Goal: Task Accomplishment & Management: Manage account settings

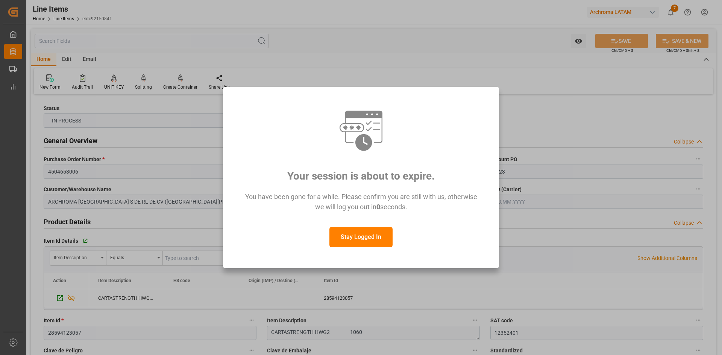
click at [376, 234] on button "Stay Logged In" at bounding box center [360, 237] width 63 height 20
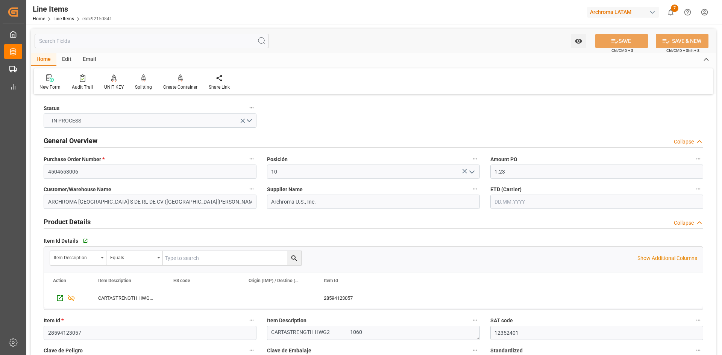
click at [641, 12] on div "Archroma LATAM" at bounding box center [623, 12] width 72 height 11
click at [650, 11] on html "Created by potrace 1.15, written by Peter Selinger 2001-2017 Created by potrace…" at bounding box center [361, 177] width 722 height 355
click at [647, 13] on div "Archroma LATAM" at bounding box center [623, 12] width 72 height 11
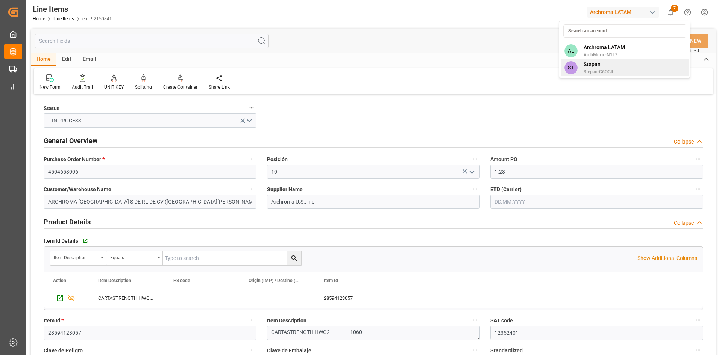
click at [599, 64] on span "Stepan" at bounding box center [598, 65] width 29 height 8
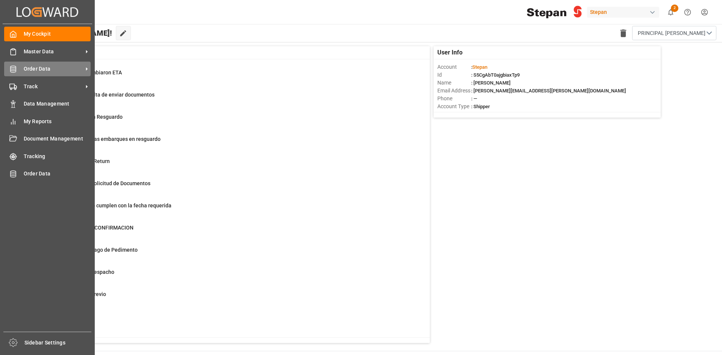
click at [21, 68] on div "Order Data Order Data" at bounding box center [47, 69] width 86 height 15
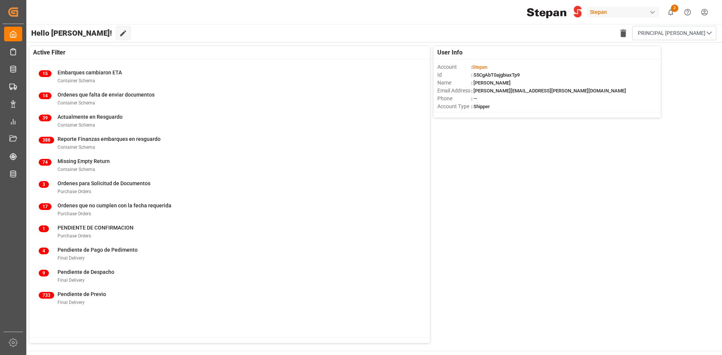
click at [650, 15] on div "button" at bounding box center [653, 13] width 8 height 8
click at [652, 14] on html "Created by potrace 1.15, written by Peter Selinger 2001-2017 Created by potrace…" at bounding box center [361, 177] width 722 height 355
click at [653, 12] on div "button" at bounding box center [653, 13] width 8 height 8
click at [652, 12] on div "button" at bounding box center [653, 13] width 8 height 8
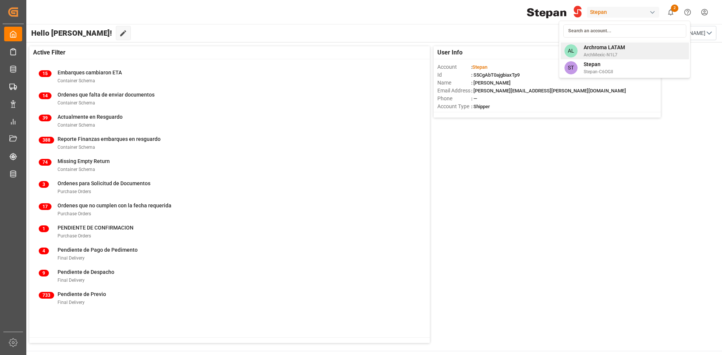
click at [593, 53] on span "ArchMexic-N1L7" at bounding box center [604, 55] width 41 height 7
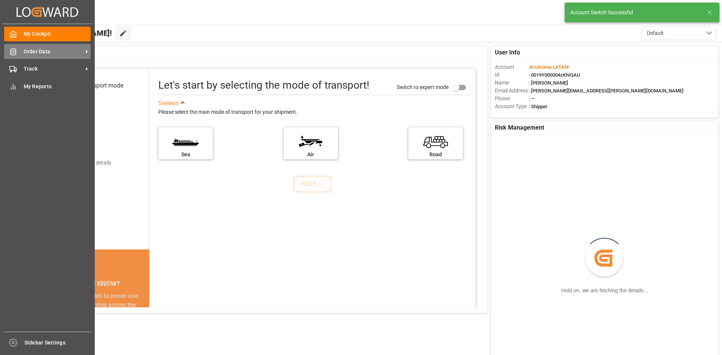
click at [57, 47] on div "Order Data Order Data" at bounding box center [47, 51] width 86 height 15
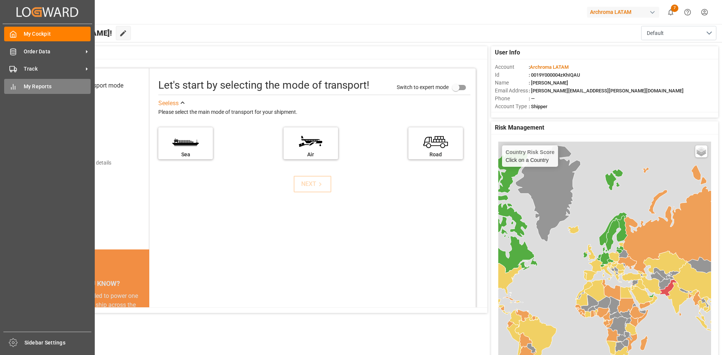
click at [24, 85] on span "My Reports" at bounding box center [57, 87] width 67 height 8
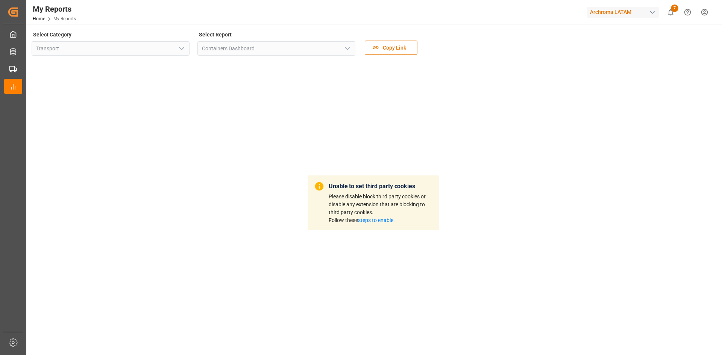
click at [373, 223] on link "steps to enable." at bounding box center [376, 220] width 37 height 6
click at [688, 11] on icon "Help Center" at bounding box center [688, 12] width 8 height 8
click at [397, 46] on span "Copy Link" at bounding box center [394, 48] width 31 height 8
click at [386, 220] on link "steps to enable." at bounding box center [376, 220] width 37 height 6
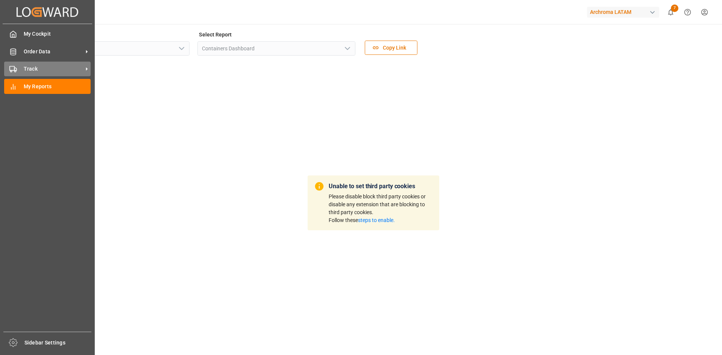
click at [14, 72] on circle at bounding box center [15, 72] width 2 height 2
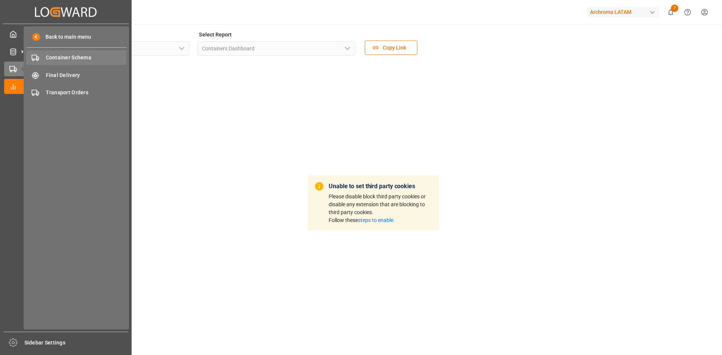
click at [66, 58] on span "Container Schema" at bounding box center [86, 58] width 81 height 8
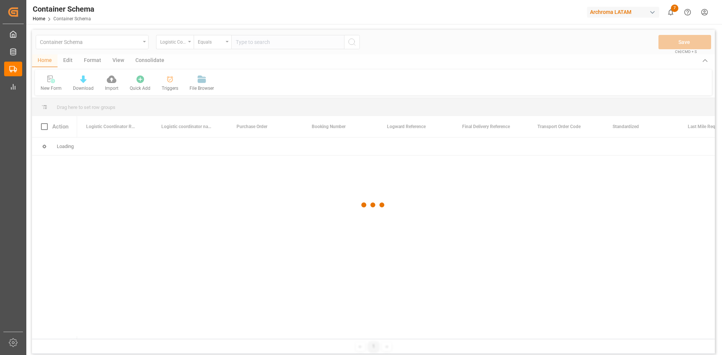
click at [182, 44] on div at bounding box center [373, 205] width 683 height 351
click at [188, 43] on div at bounding box center [373, 205] width 683 height 351
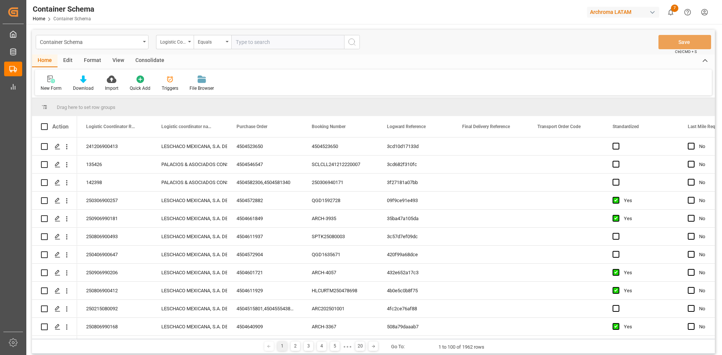
click at [188, 43] on div "Logistic Coordinator Reference Number" at bounding box center [175, 42] width 38 height 14
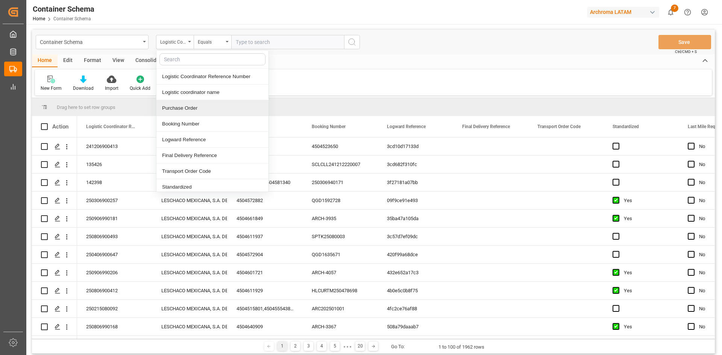
click at [206, 110] on div "Purchase Order" at bounding box center [212, 108] width 112 height 16
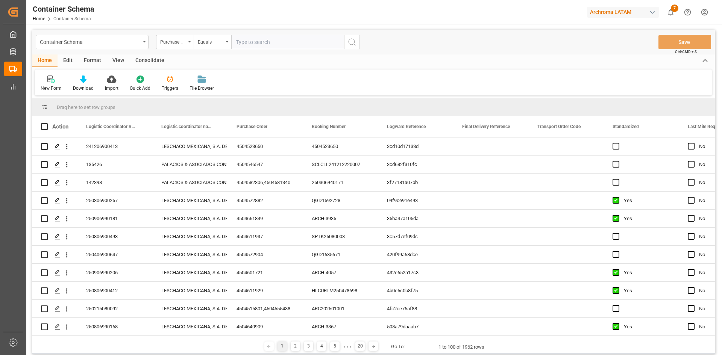
click at [245, 40] on input "text" at bounding box center [287, 42] width 113 height 14
paste input "4504646893"
type input "4504646893"
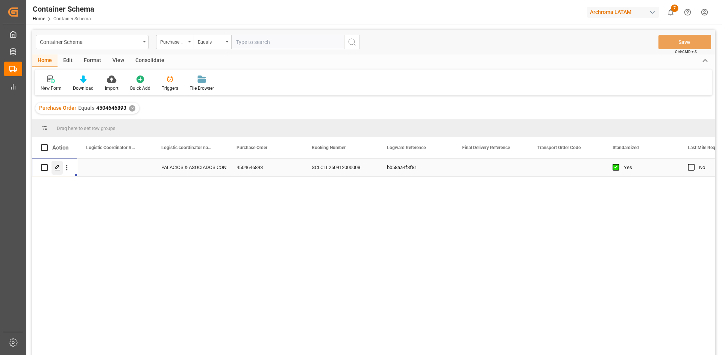
click at [59, 169] on icon "Press SPACE to select this row." at bounding box center [58, 168] width 6 height 6
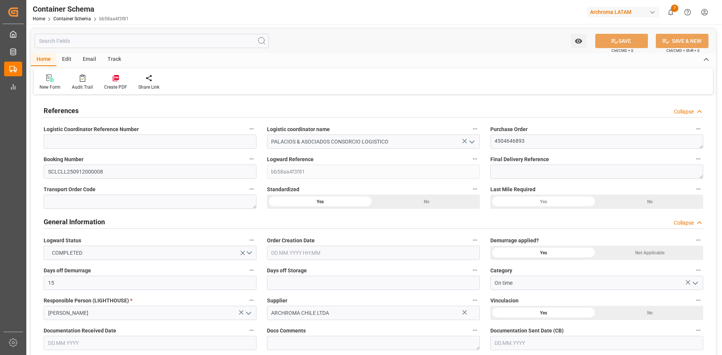
type input "15"
type input "1"
type input "20"
type input "20000"
type input "21200"
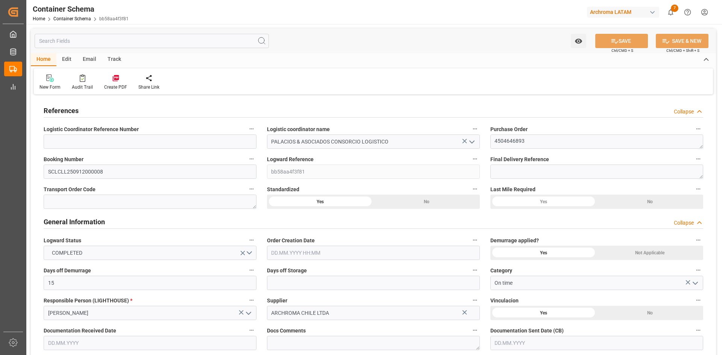
type input "Hapag [PERSON_NAME]"
type input "Hapag [PERSON_NAME] Aktiengesellschaft"
type input "CLSAI"
type input "PECLL"
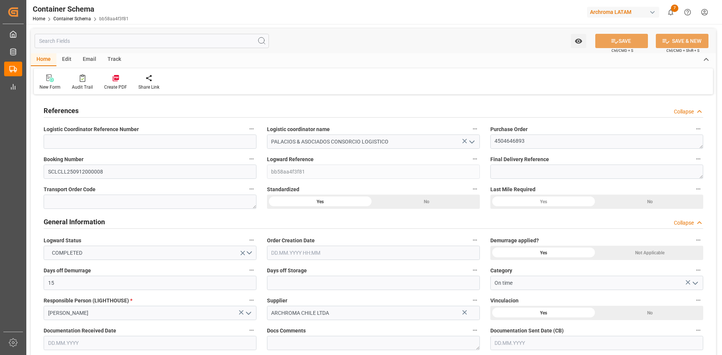
type input "PECLL"
type input "9631125"
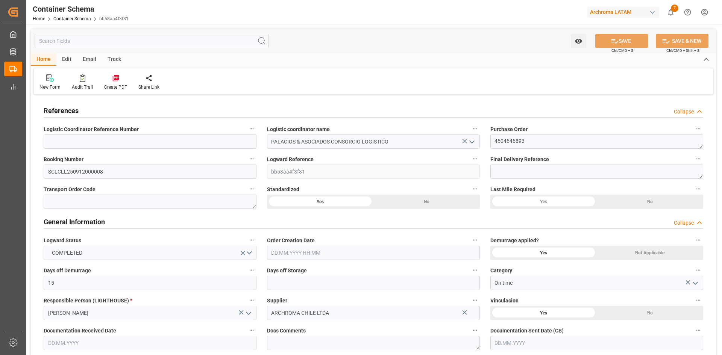
type input "0"
type input "4"
type input "9"
type input "-8"
type input "[DATE] 00:00"
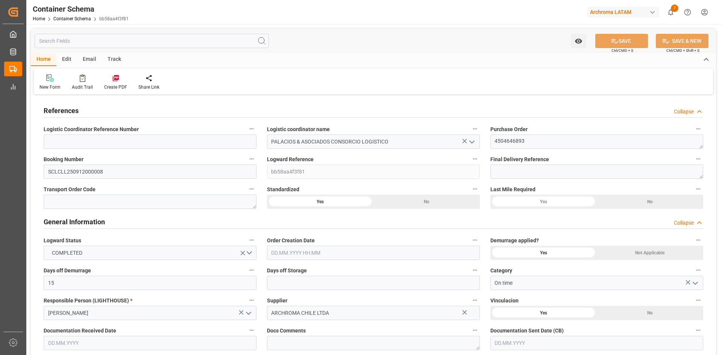
type input "[DATE]"
type input "29.09.2025 13:27"
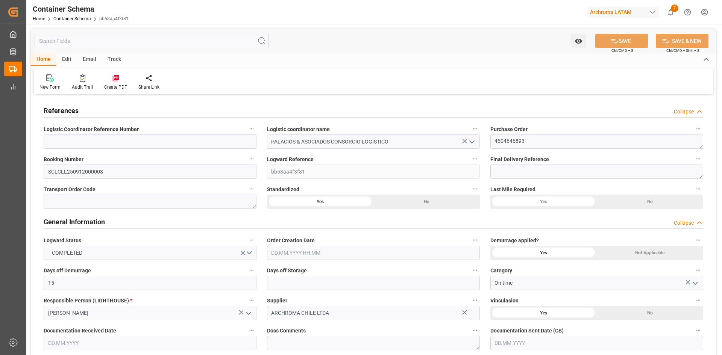
type input "03.09.2025 17:43"
type input "[DATE]"
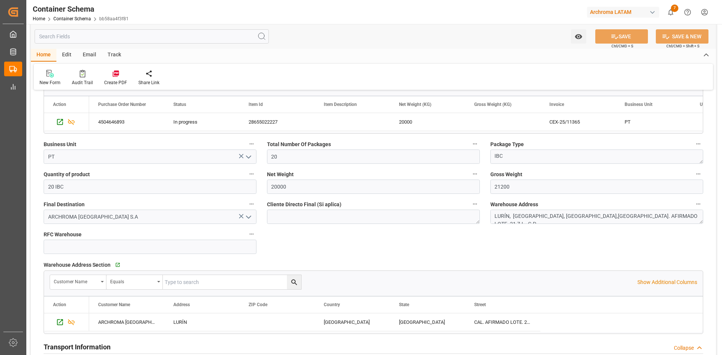
scroll to position [564, 0]
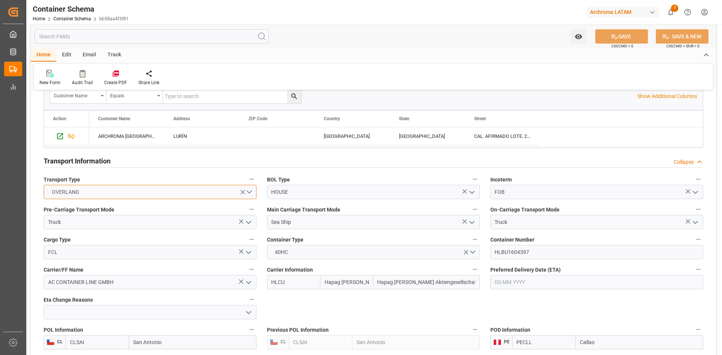
click at [252, 192] on button "OVERLAND" at bounding box center [150, 192] width 213 height 14
click at [83, 197] on div "SEAFREIGHT" at bounding box center [150, 194] width 212 height 16
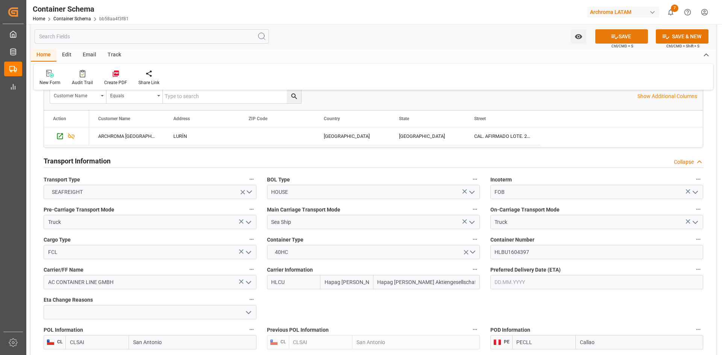
click at [627, 35] on button "SAVE" at bounding box center [621, 36] width 53 height 14
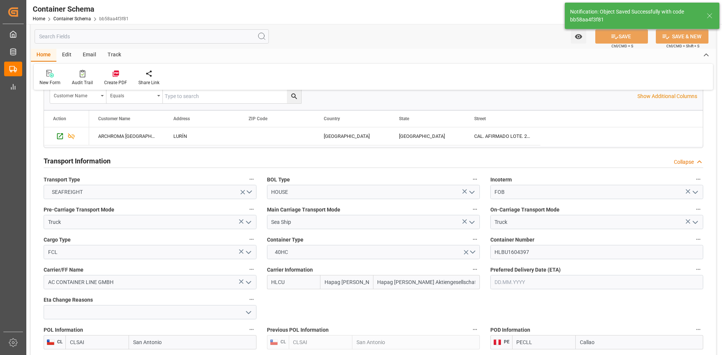
type input "10"
type input "[DATE]"
type input "30.09.2025 18:49"
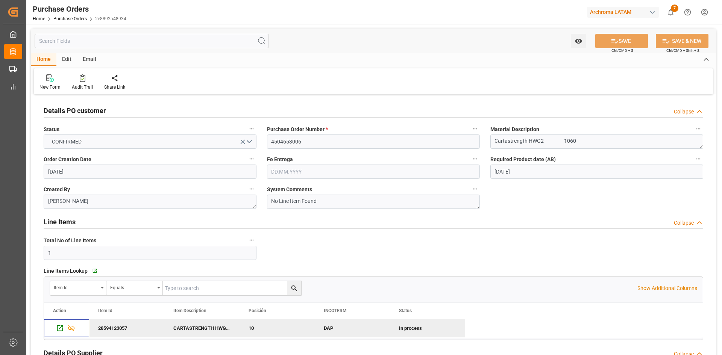
scroll to position [150, 0]
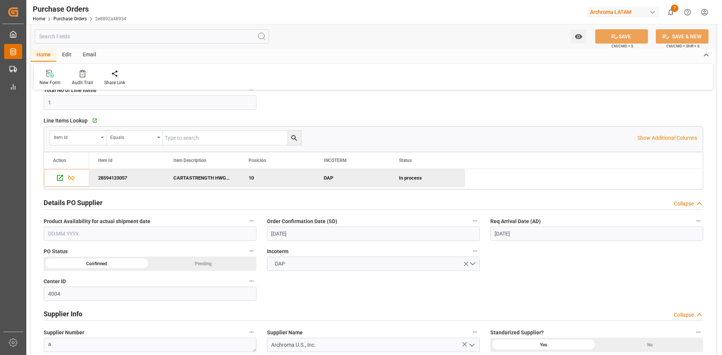
click at [13, 48] on icon at bounding box center [13, 52] width 8 height 8
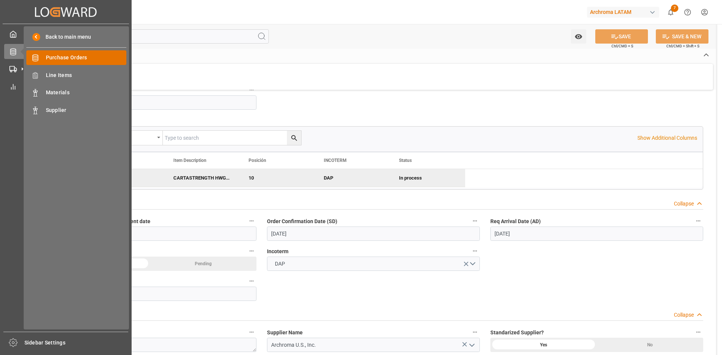
click at [80, 61] on span "Purchase Orders" at bounding box center [86, 58] width 81 height 8
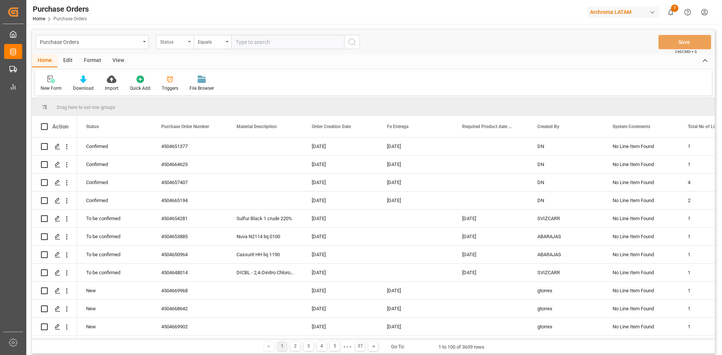
click at [191, 42] on div "Status" at bounding box center [175, 42] width 38 height 14
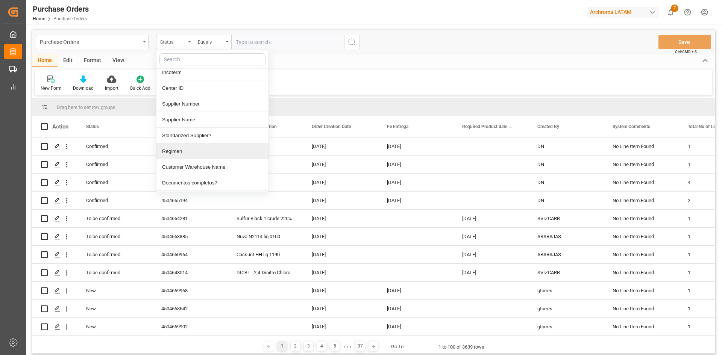
scroll to position [263, 0]
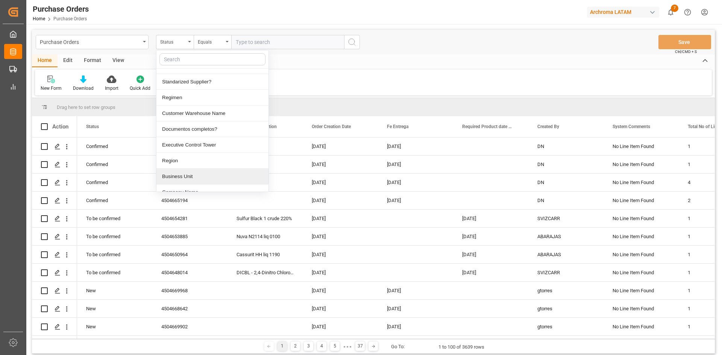
click at [200, 177] on div "Business Unit" at bounding box center [212, 177] width 112 height 16
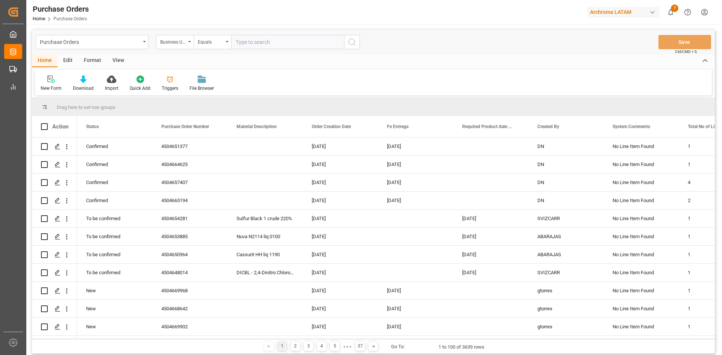
click at [242, 45] on input "text" at bounding box center [287, 42] width 113 height 14
type input "PT"
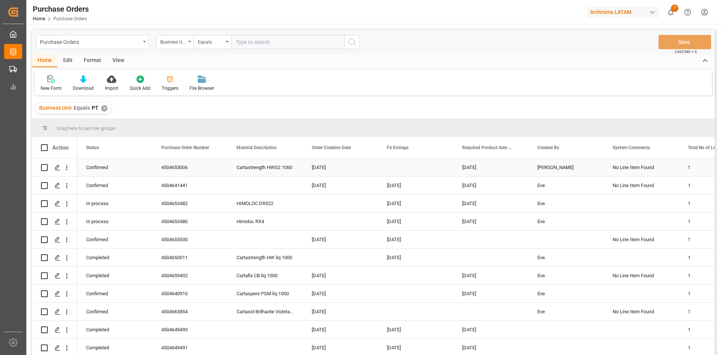
click at [416, 167] on div "Press SPACE to select this row." at bounding box center [415, 168] width 75 height 18
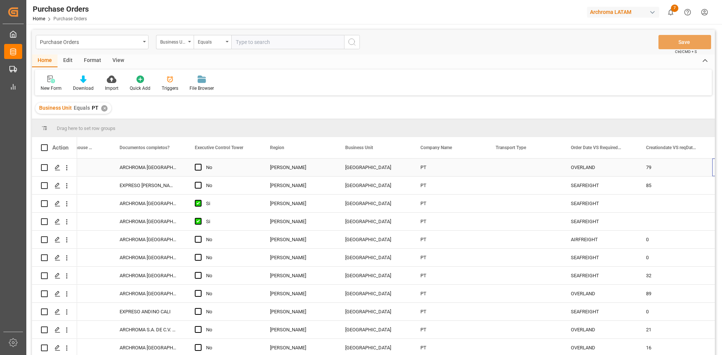
scroll to position [0, 1621]
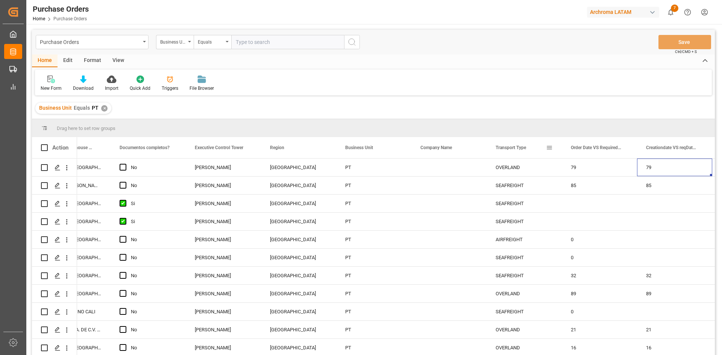
click at [549, 148] on span at bounding box center [549, 147] width 7 height 7
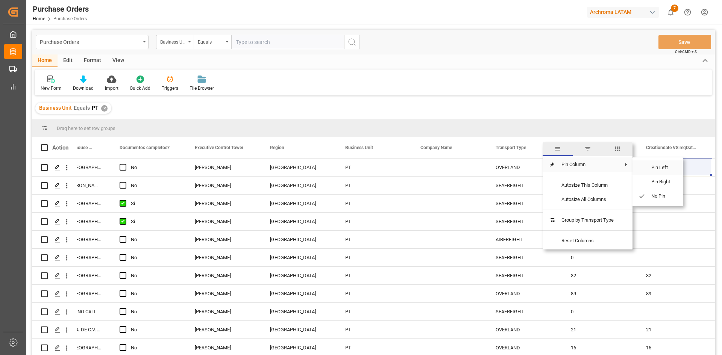
drag, startPoint x: 656, startPoint y: 166, endPoint x: 392, endPoint y: 220, distance: 269.0
click at [656, 166] on span "Pin Left" at bounding box center [661, 168] width 32 height 14
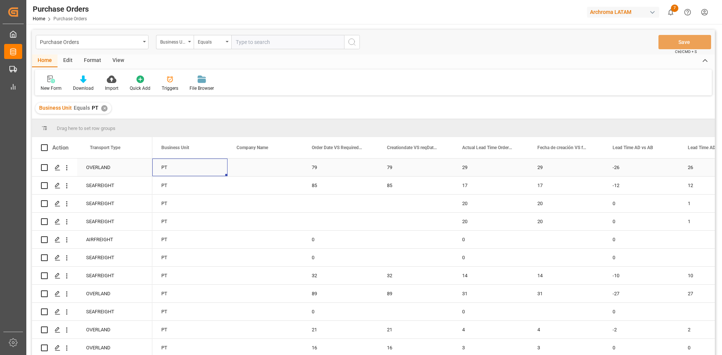
scroll to position [0, 1805]
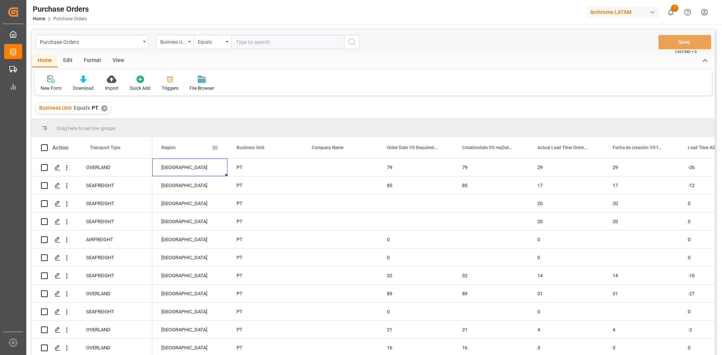
click at [214, 149] on span at bounding box center [215, 147] width 7 height 7
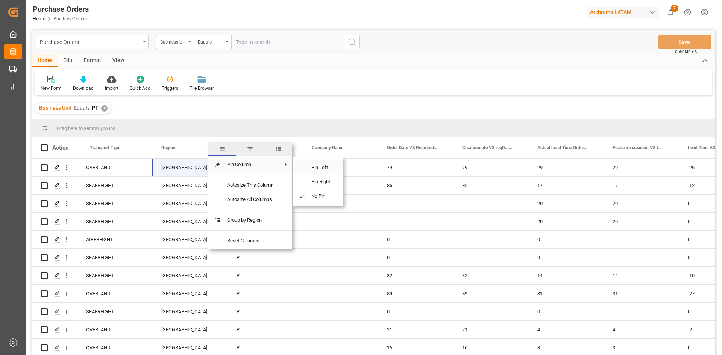
click at [313, 167] on span "Pin Left" at bounding box center [321, 168] width 32 height 14
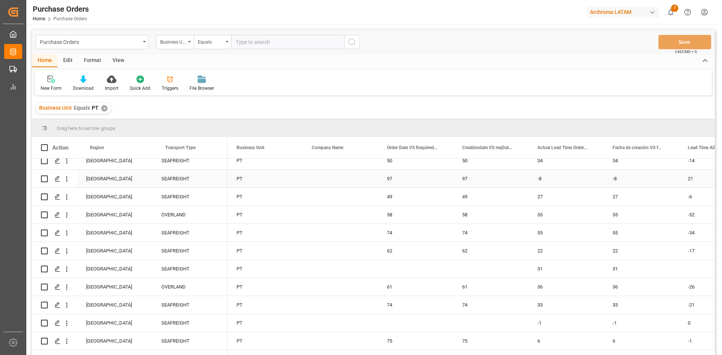
scroll to position [0, 0]
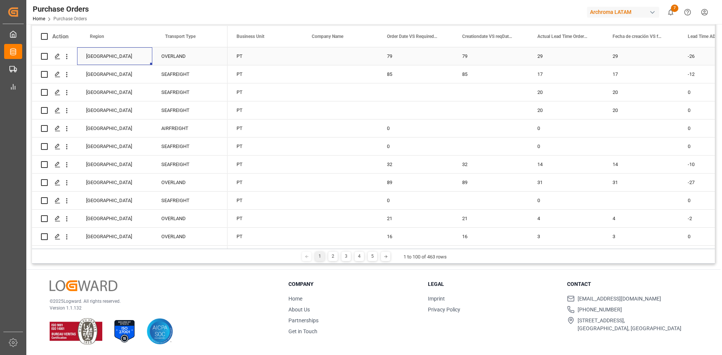
click at [189, 39] on span "Transport Type" at bounding box center [180, 36] width 30 height 5
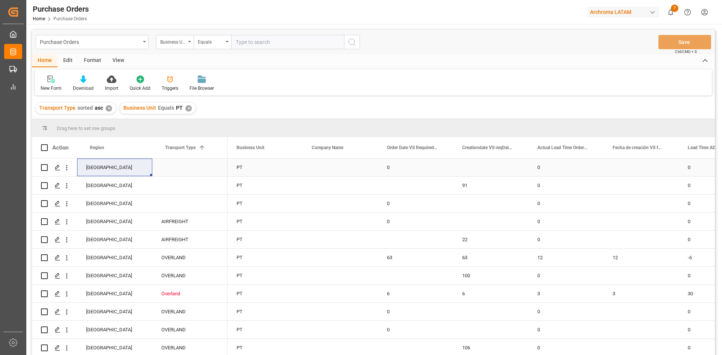
click at [191, 165] on div "Press SPACE to select this row." at bounding box center [189, 168] width 75 height 18
click at [355, 166] on div "Press SPACE to select this row." at bounding box center [340, 168] width 75 height 18
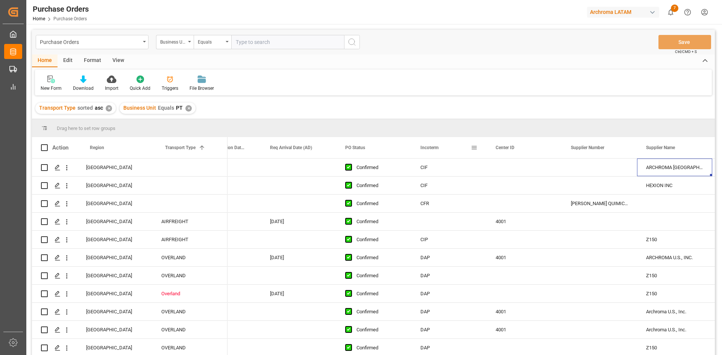
click at [472, 148] on span at bounding box center [474, 147] width 7 height 7
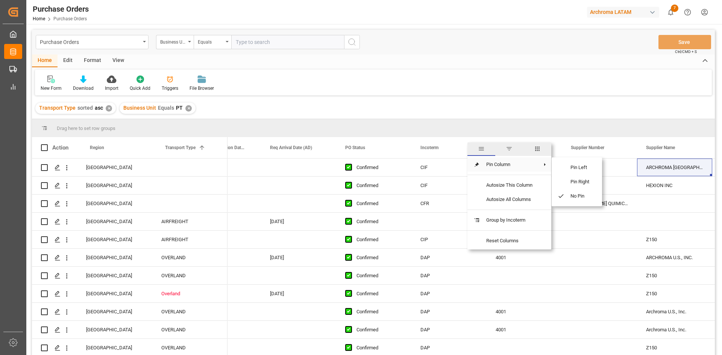
click at [490, 163] on span "Pin Column" at bounding box center [509, 165] width 58 height 14
click at [567, 167] on span "Pin Left" at bounding box center [580, 168] width 32 height 14
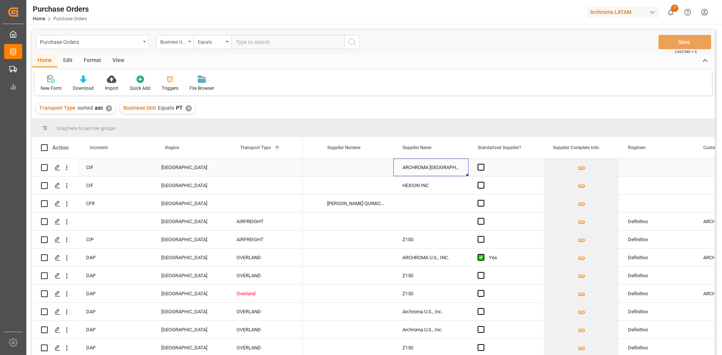
click at [255, 168] on div "Press SPACE to select this row." at bounding box center [264, 168] width 75 height 18
click at [269, 271] on div "OVERLAND" at bounding box center [264, 275] width 57 height 17
drag, startPoint x: 301, startPoint y: 283, endPoint x: 286, endPoint y: 240, distance: 45.7
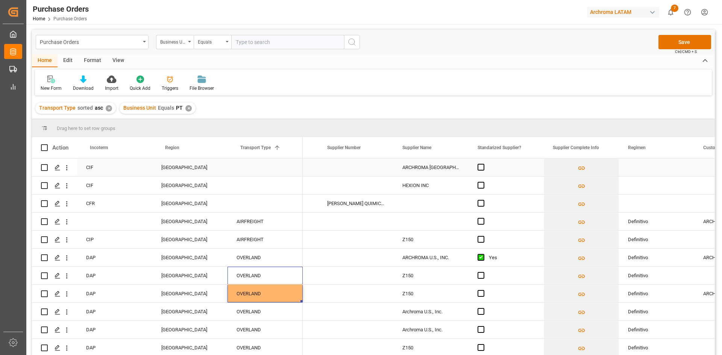
click at [269, 167] on div "Press SPACE to select this row." at bounding box center [264, 168] width 75 height 18
click at [273, 167] on div "Press SPACE to select this row." at bounding box center [264, 168] width 75 height 18
click at [291, 173] on icon "open menu" at bounding box center [288, 172] width 9 height 9
drag, startPoint x: 264, startPoint y: 243, endPoint x: 259, endPoint y: 214, distance: 28.6
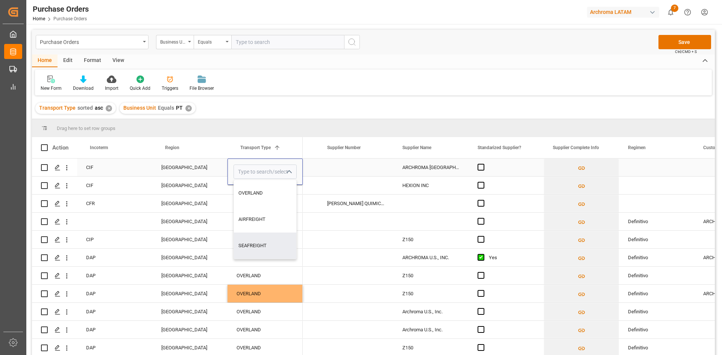
click at [264, 243] on div "SEAFREIGHT" at bounding box center [265, 246] width 62 height 26
type input "SEAFREIGHT"
click at [254, 196] on div "Press SPACE to select this row." at bounding box center [264, 204] width 75 height 18
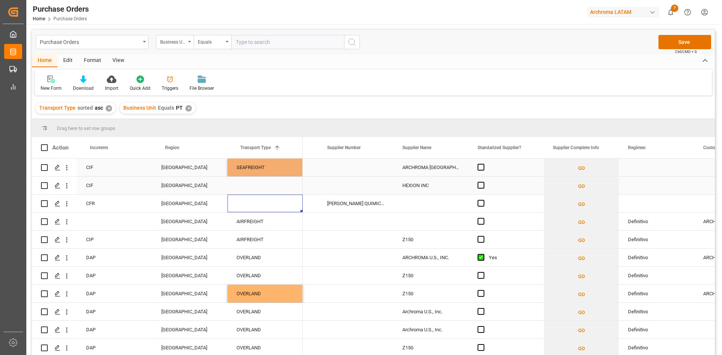
click at [256, 191] on div "Press SPACE to select this row." at bounding box center [264, 186] width 75 height 18
click at [281, 168] on div "SEAFREIGHT" at bounding box center [264, 167] width 57 height 17
drag, startPoint x: 301, startPoint y: 175, endPoint x: 294, endPoint y: 206, distance: 31.9
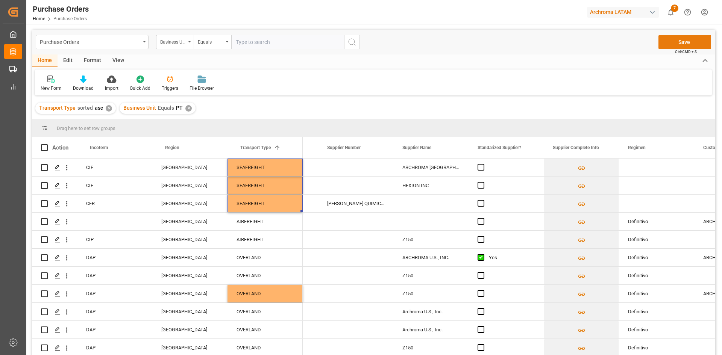
click at [696, 41] on button "Save" at bounding box center [684, 42] width 53 height 14
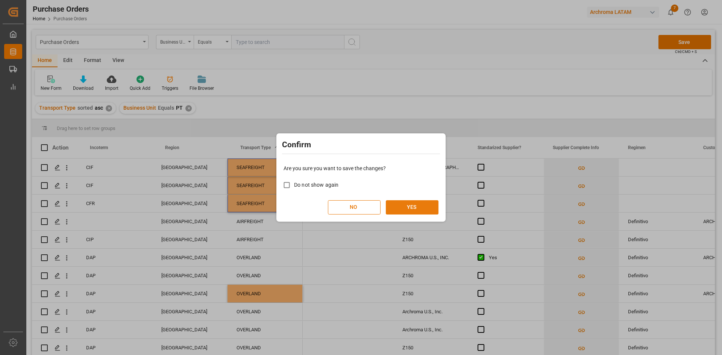
click at [416, 205] on button "YES" at bounding box center [412, 207] width 53 height 14
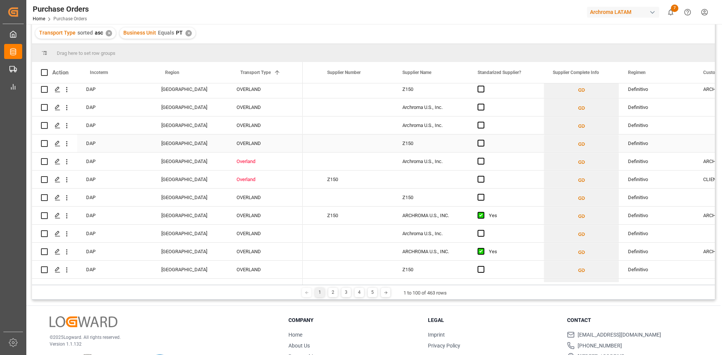
click at [281, 141] on div "OVERLAND" at bounding box center [264, 143] width 57 height 17
drag, startPoint x: 302, startPoint y: 152, endPoint x: 293, endPoint y: 185, distance: 34.6
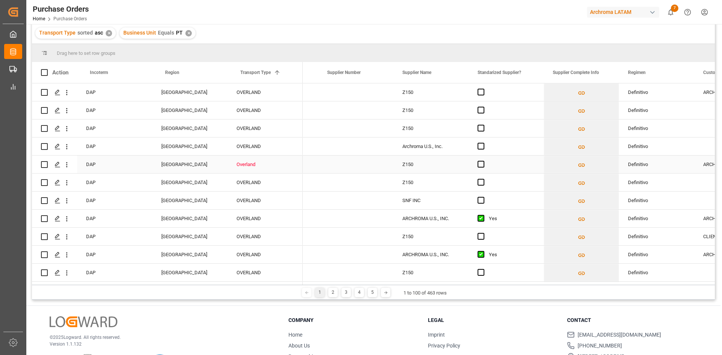
click at [279, 148] on div "OVERLAND" at bounding box center [264, 146] width 57 height 17
drag, startPoint x: 302, startPoint y: 157, endPoint x: 300, endPoint y: 170, distance: 12.5
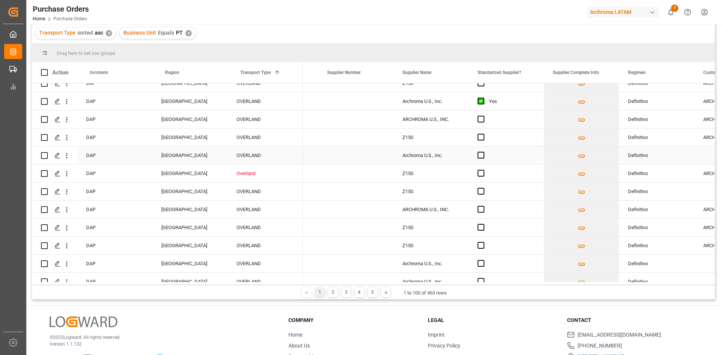
click at [278, 153] on div "OVERLAND" at bounding box center [264, 155] width 57 height 17
drag, startPoint x: 301, startPoint y: 163, endPoint x: 300, endPoint y: 179, distance: 15.8
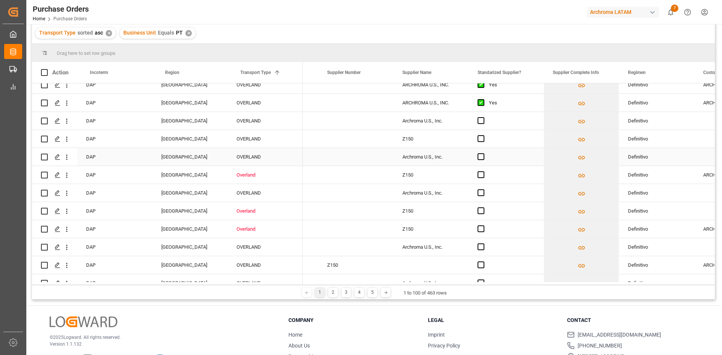
click at [274, 158] on div "OVERLAND" at bounding box center [264, 157] width 57 height 17
drag, startPoint x: 301, startPoint y: 165, endPoint x: 295, endPoint y: 228, distance: 63.5
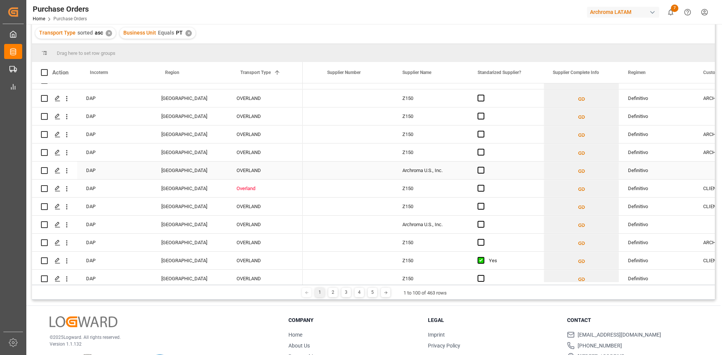
scroll to position [1354, 0]
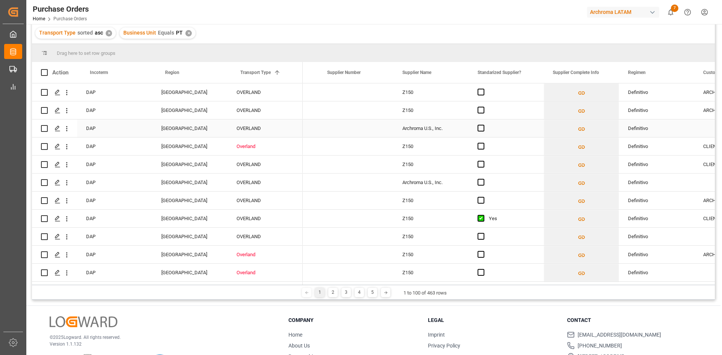
click at [261, 132] on div "OVERLAND" at bounding box center [264, 128] width 57 height 17
drag, startPoint x: 302, startPoint y: 135, endPoint x: 302, endPoint y: 147, distance: 12.0
click at [275, 241] on div "OVERLAND" at bounding box center [264, 236] width 57 height 17
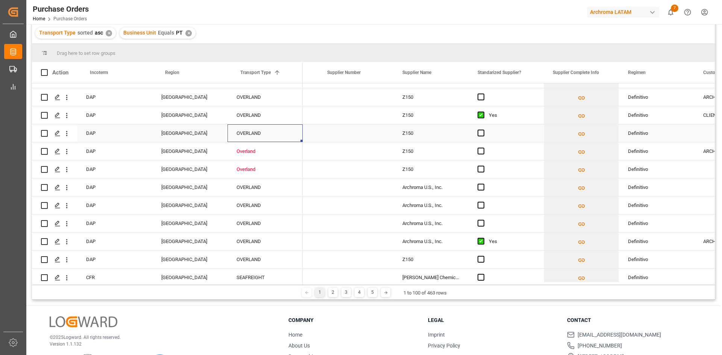
scroll to position [1466, 0]
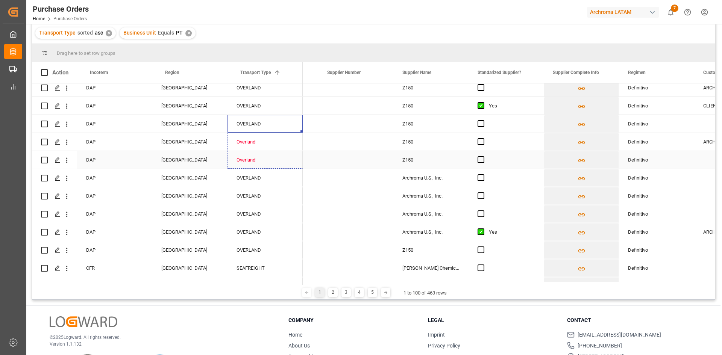
drag, startPoint x: 301, startPoint y: 131, endPoint x: 299, endPoint y: 159, distance: 28.3
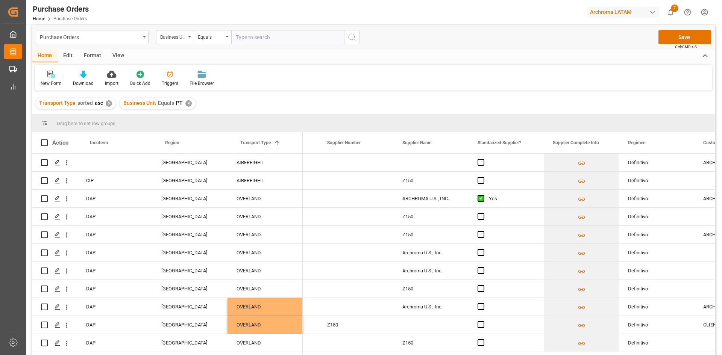
scroll to position [0, 0]
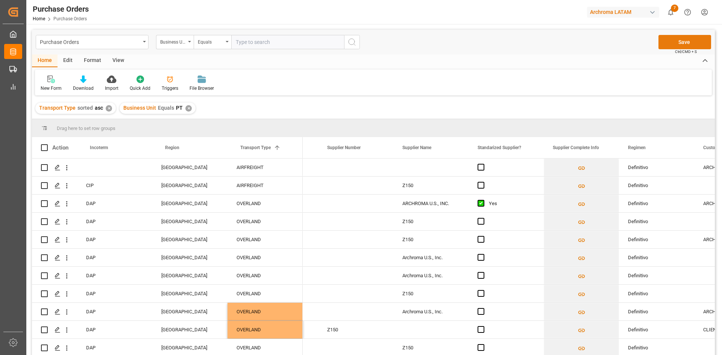
click at [694, 37] on button "Save" at bounding box center [684, 42] width 53 height 14
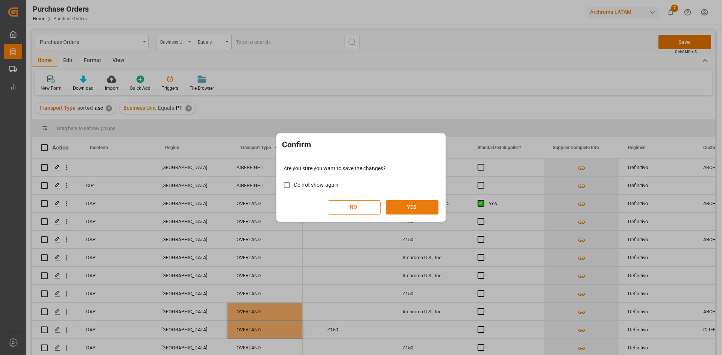
click at [412, 203] on button "YES" at bounding box center [412, 207] width 53 height 14
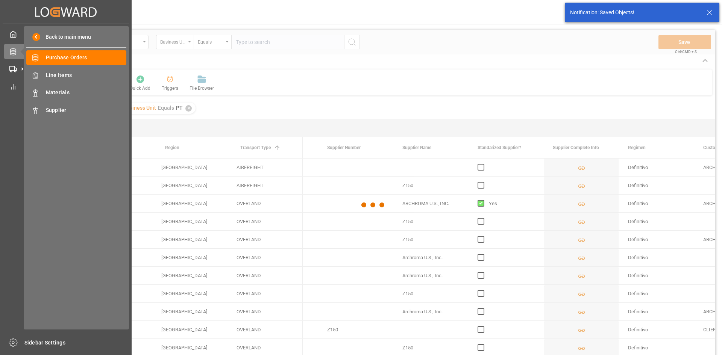
click at [71, 71] on span "Line Items" at bounding box center [86, 75] width 81 height 8
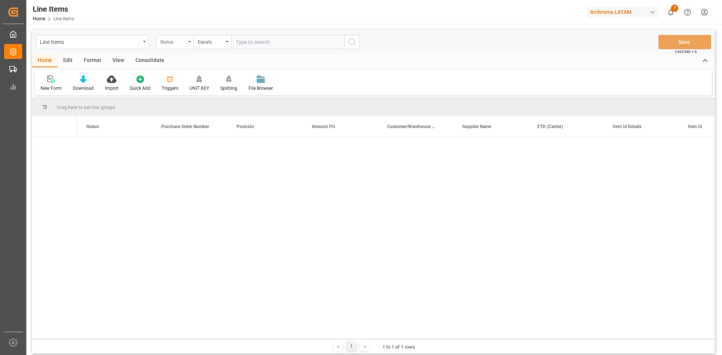
click at [185, 40] on div "Status" at bounding box center [173, 41] width 26 height 9
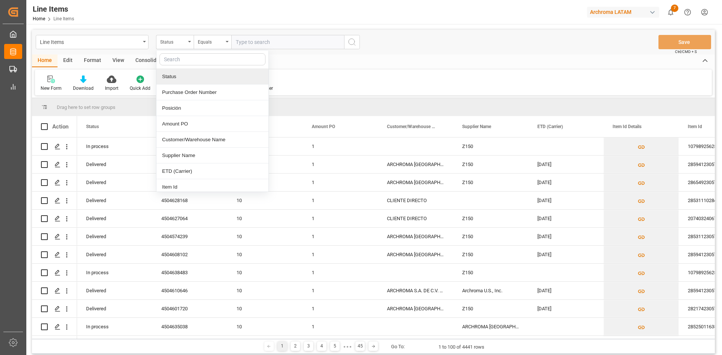
click at [192, 61] on input "text" at bounding box center [212, 59] width 106 height 12
type input "BU"
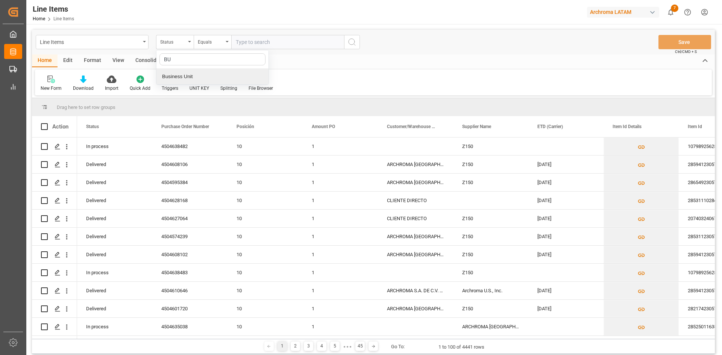
click at [204, 76] on div "Business Unit" at bounding box center [212, 77] width 112 height 16
click at [251, 41] on input "text" at bounding box center [287, 42] width 113 height 14
type input "pt"
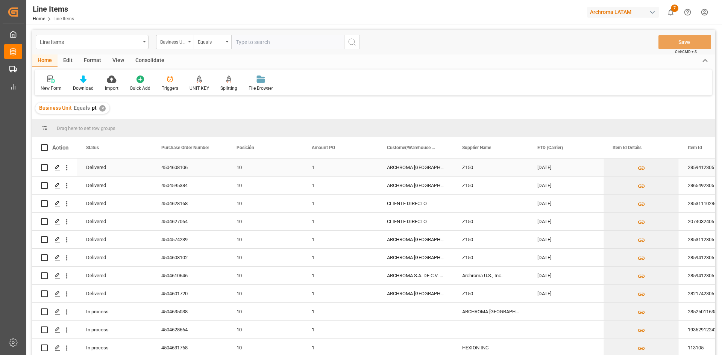
click at [483, 167] on div "Z150" at bounding box center [490, 168] width 75 height 18
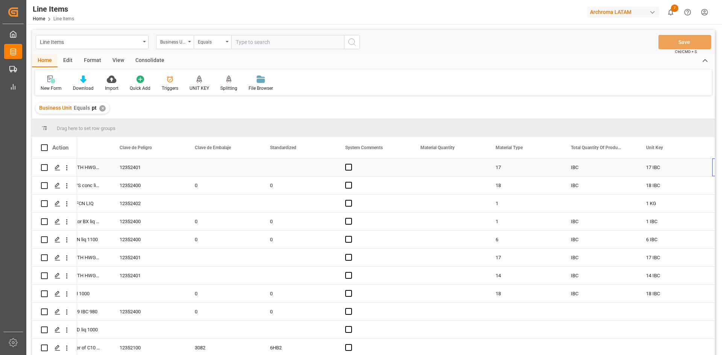
scroll to position [0, 794]
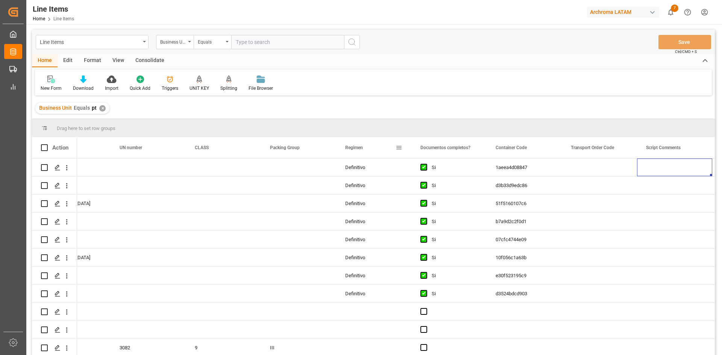
click at [360, 150] on span "Regimen" at bounding box center [354, 147] width 18 height 5
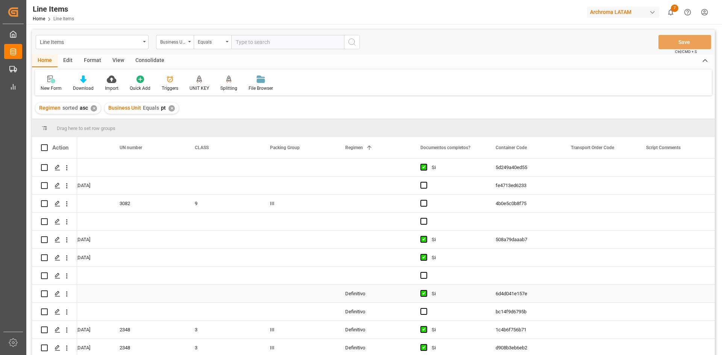
click at [362, 290] on div "Definitivo" at bounding box center [373, 294] width 75 height 18
click at [411, 302] on div "Definitivo" at bounding box center [373, 294] width 75 height 18
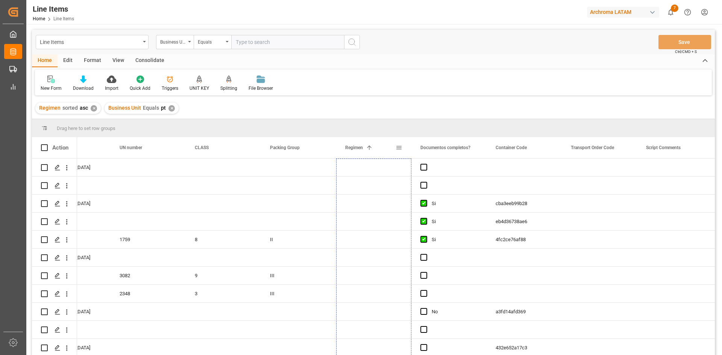
drag, startPoint x: 409, startPoint y: 301, endPoint x: 388, endPoint y: 154, distance: 148.2
click at [388, 154] on div "Action INCOTERM Origen UN number 1 8" at bounding box center [373, 248] width 683 height 223
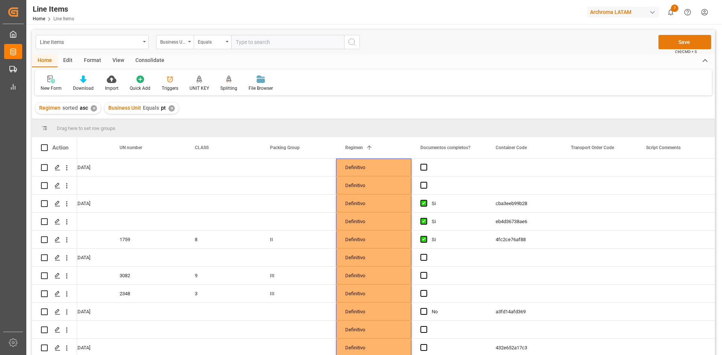
click at [682, 44] on button "Save" at bounding box center [684, 42] width 53 height 14
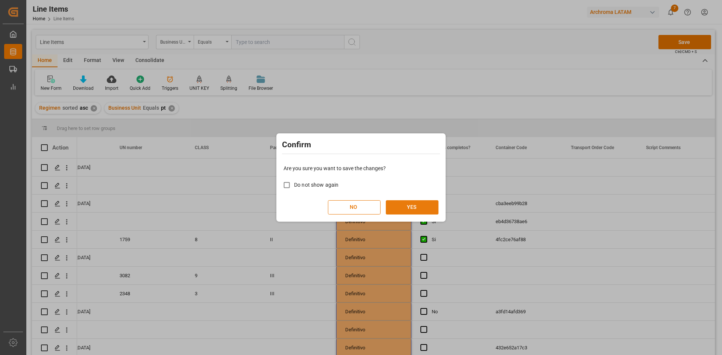
click at [415, 203] on button "YES" at bounding box center [412, 207] width 53 height 14
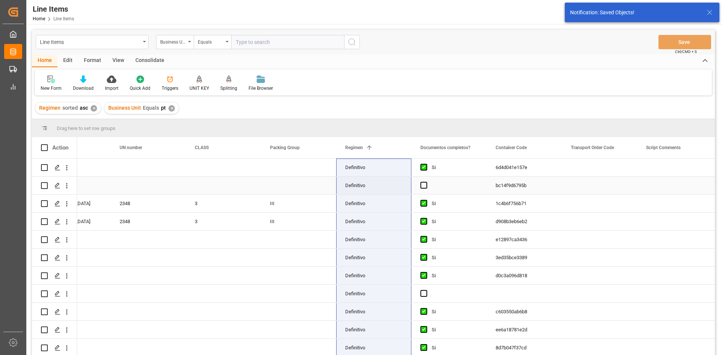
click at [596, 186] on div "Press SPACE to select this row." at bounding box center [599, 186] width 75 height 18
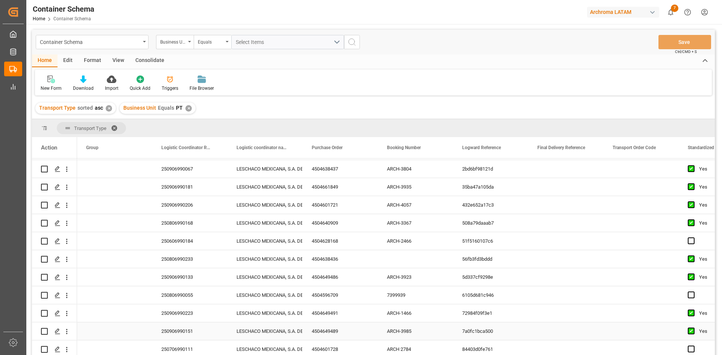
scroll to position [188, 0]
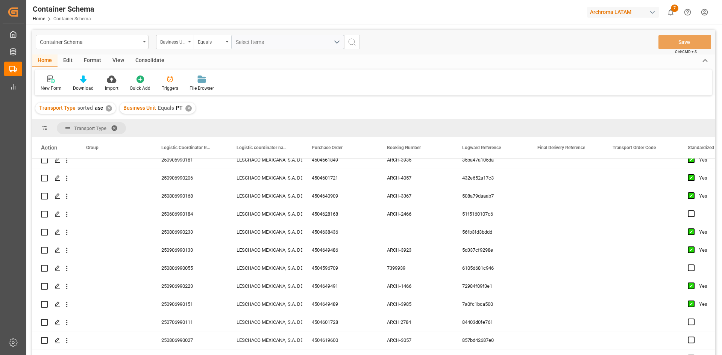
click at [103, 109] on div "Transport Type sorted asc ✕" at bounding box center [75, 108] width 80 height 11
click at [107, 109] on div "✕" at bounding box center [109, 108] width 6 height 6
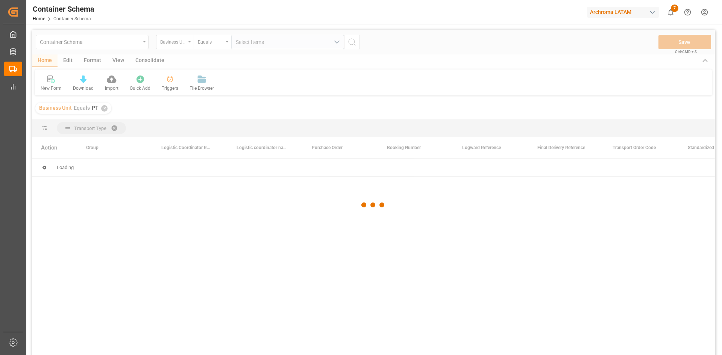
click at [102, 110] on div at bounding box center [373, 205] width 683 height 351
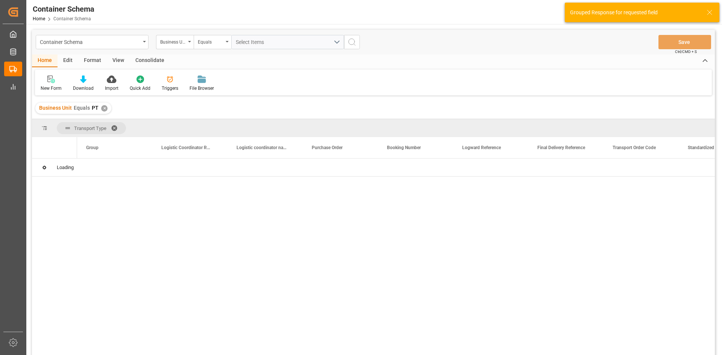
click at [103, 109] on div "✕" at bounding box center [104, 108] width 6 height 6
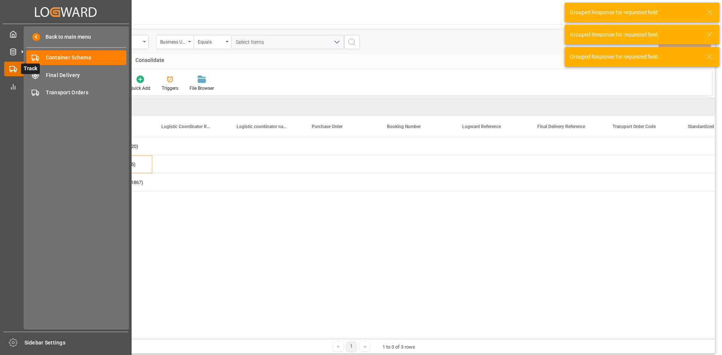
click at [8, 65] on div "Track Track" at bounding box center [65, 69] width 123 height 15
click at [11, 49] on icon at bounding box center [13, 52] width 6 height 7
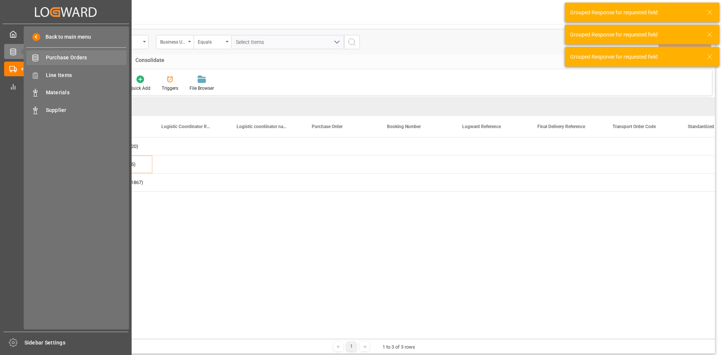
click at [77, 58] on span "Purchase Orders" at bounding box center [86, 58] width 81 height 8
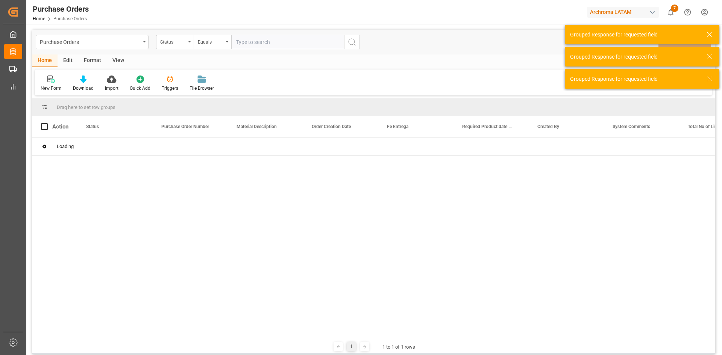
click at [269, 44] on input "text" at bounding box center [287, 42] width 113 height 14
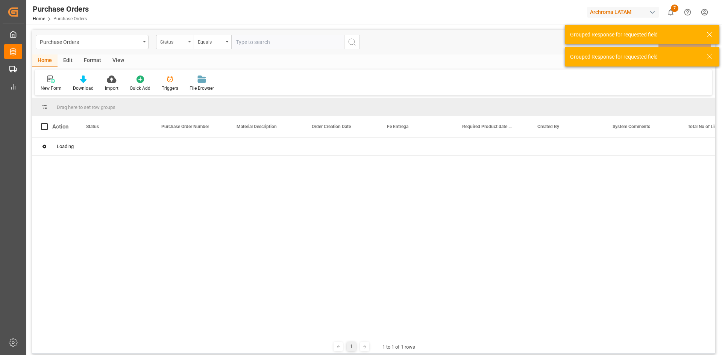
click at [182, 43] on div "Status" at bounding box center [173, 41] width 26 height 9
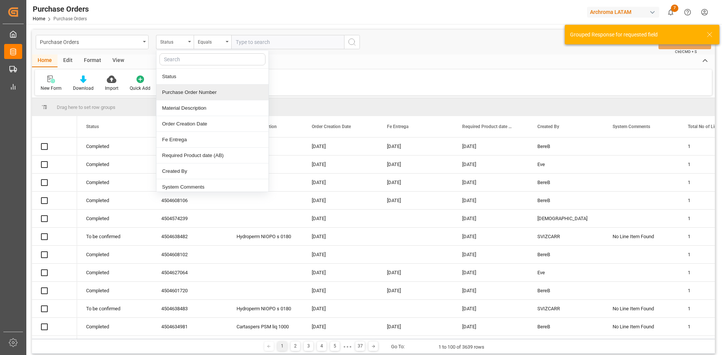
click at [194, 93] on div "Purchase Order Number" at bounding box center [212, 93] width 112 height 16
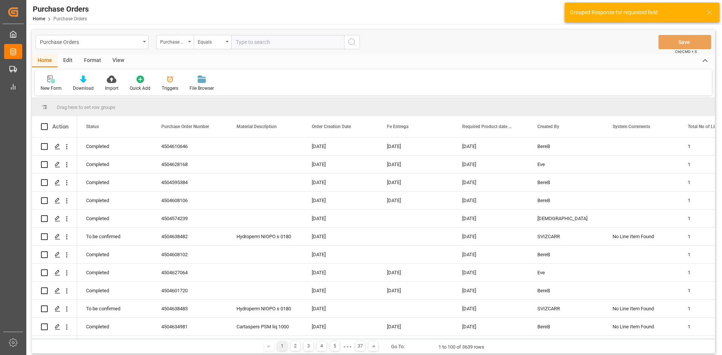
click at [275, 44] on input "text" at bounding box center [287, 42] width 113 height 14
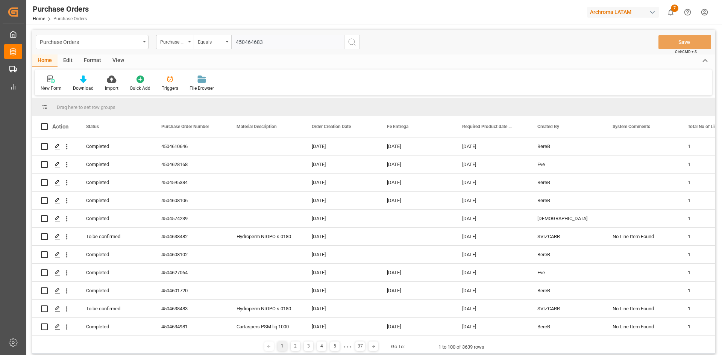
type input "4504646839"
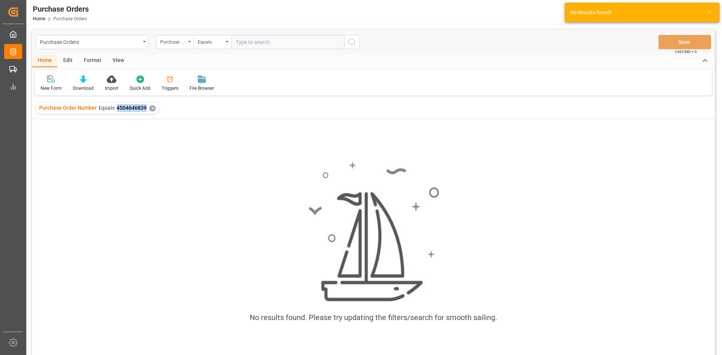
drag, startPoint x: 115, startPoint y: 108, endPoint x: 146, endPoint y: 110, distance: 30.5
click at [146, 110] on div "Purchase Order Number Equals 4504646839 ✕" at bounding box center [97, 108] width 124 height 11
copy span "4504646839"
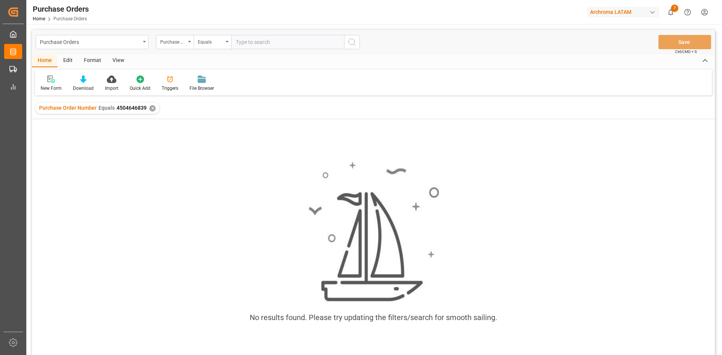
click at [254, 41] on input "text" at bounding box center [287, 42] width 113 height 14
click at [150, 108] on div "✕" at bounding box center [152, 108] width 6 height 6
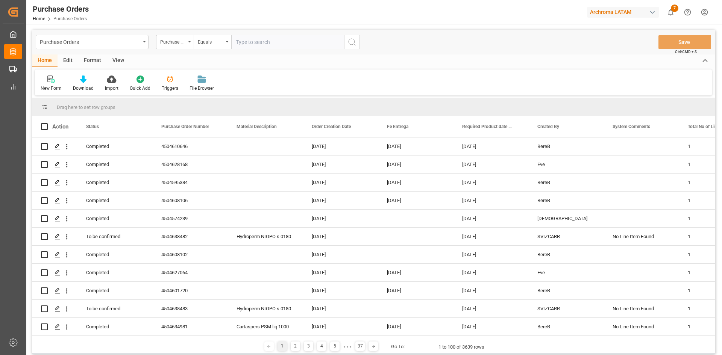
click at [256, 42] on input "text" at bounding box center [287, 42] width 113 height 14
paste input "4504646839"
type input "4504646839"
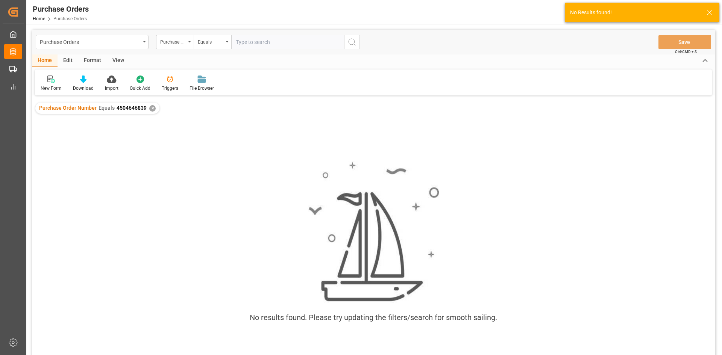
click at [152, 110] on div "✕" at bounding box center [152, 108] width 6 height 6
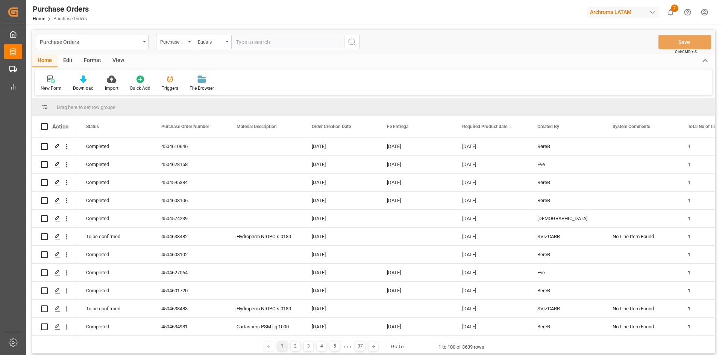
click at [258, 43] on input "text" at bounding box center [287, 42] width 113 height 14
paste input "4504646839"
type input "4504646893"
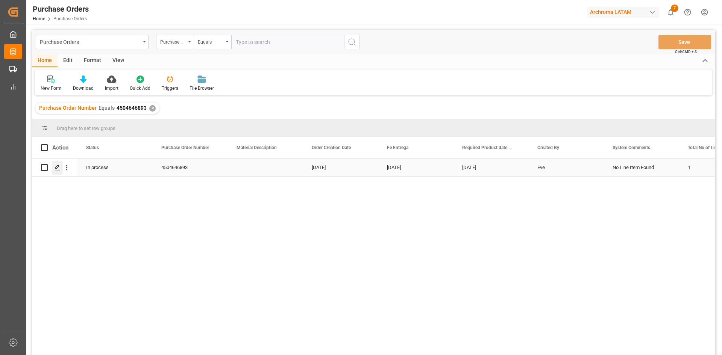
click at [59, 169] on icon "Press SPACE to select this row." at bounding box center [58, 168] width 6 height 6
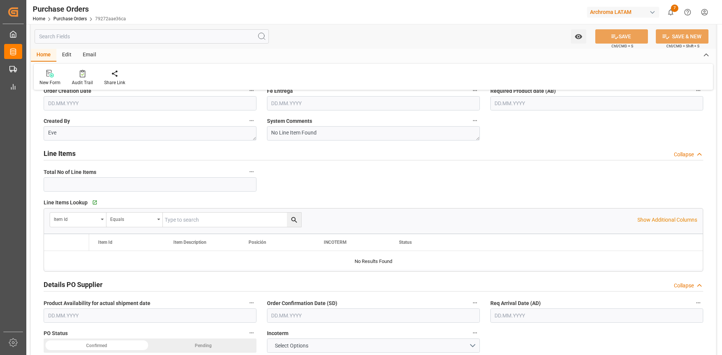
type input "1"
type input "[DATE]"
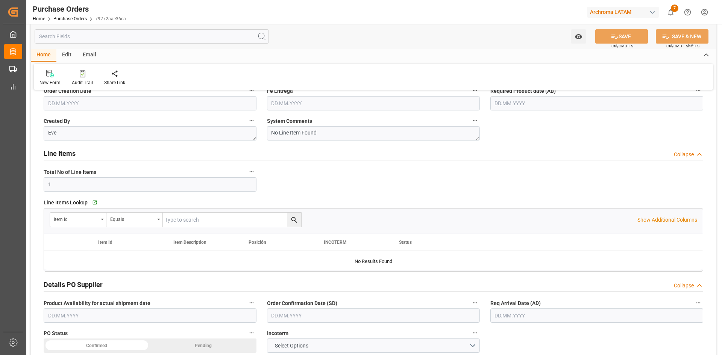
type input "[DATE]"
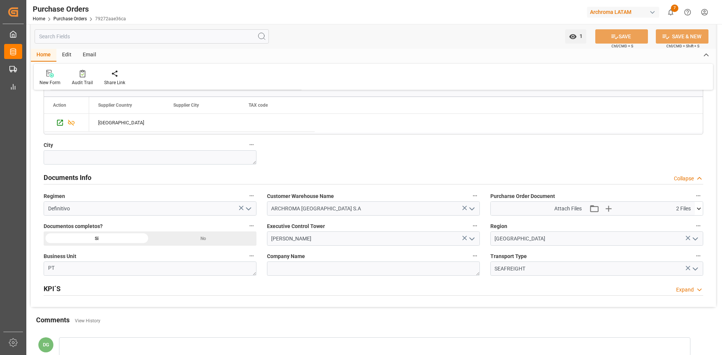
scroll to position [451, 0]
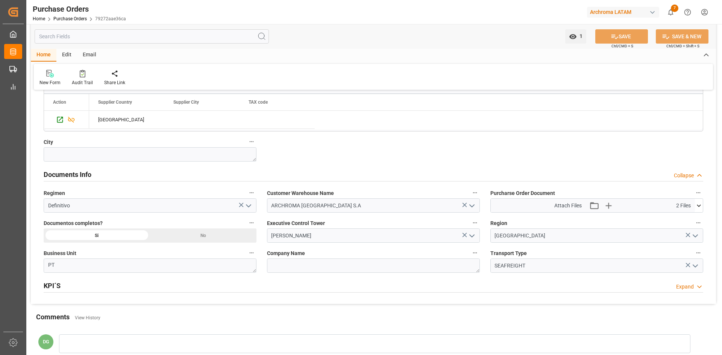
click at [696, 266] on icon "open menu" at bounding box center [695, 266] width 9 height 9
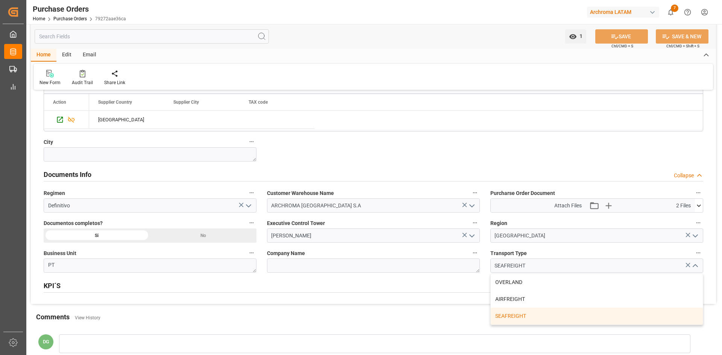
click at [696, 266] on polyline "close menu" at bounding box center [695, 266] width 5 height 2
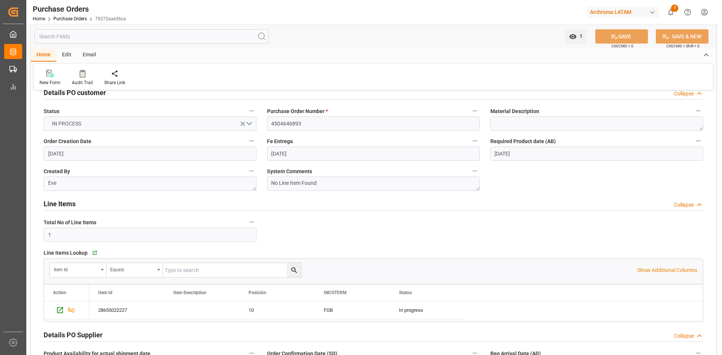
scroll to position [0, 0]
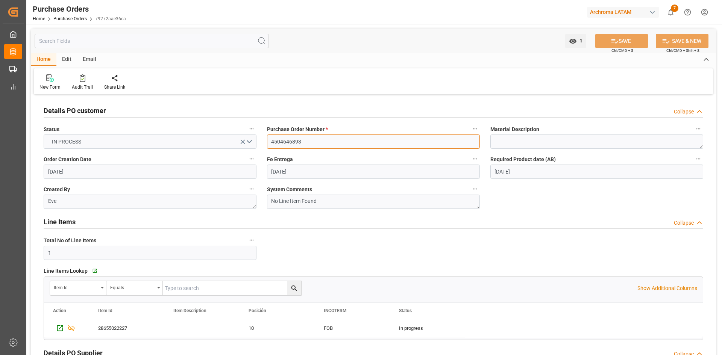
drag, startPoint x: 312, startPoint y: 147, endPoint x: 264, endPoint y: 147, distance: 47.8
click at [264, 147] on div "Purchase Order Number * 4504646893" at bounding box center [373, 136] width 223 height 30
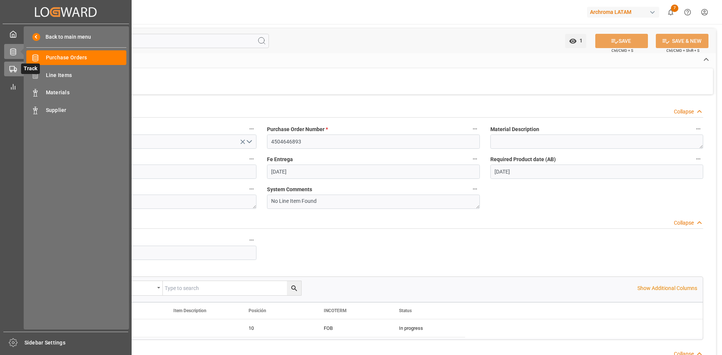
click at [14, 66] on icon at bounding box center [13, 69] width 8 height 8
click at [83, 56] on span "Container Schema" at bounding box center [86, 58] width 81 height 8
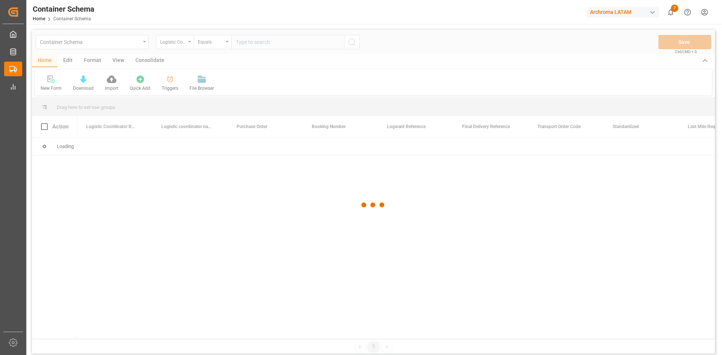
click at [185, 45] on div at bounding box center [373, 205] width 683 height 351
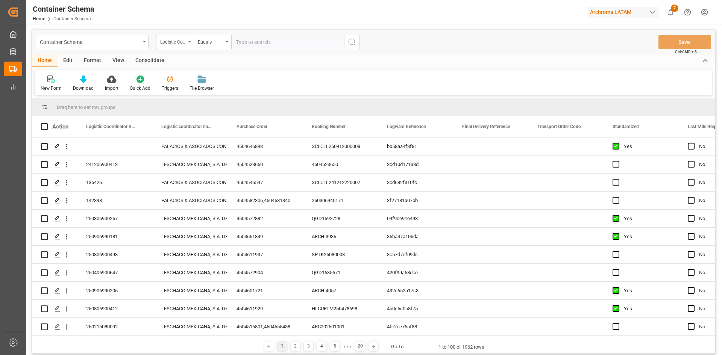
click at [185, 45] on div "Logistic Coordinator Reference Number" at bounding box center [173, 41] width 26 height 9
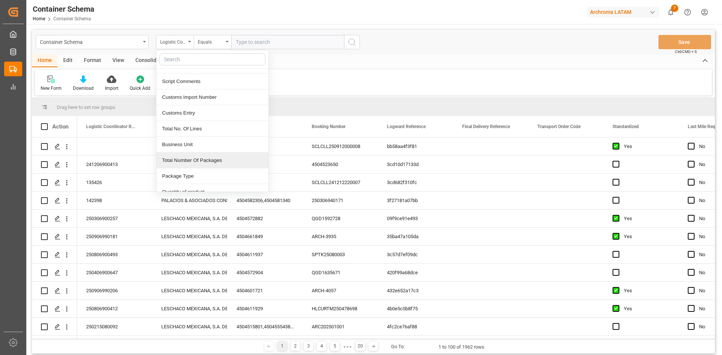
scroll to position [376, 0]
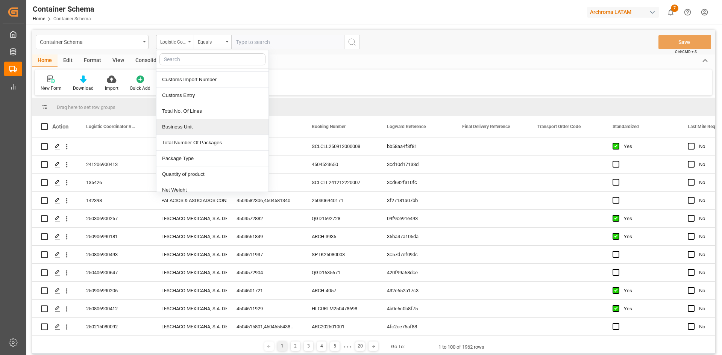
click at [210, 127] on div "Business Unit" at bounding box center [212, 127] width 112 height 16
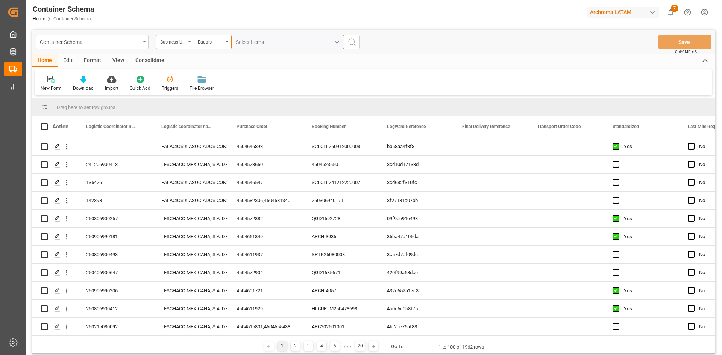
click at [324, 38] on div "Select Items" at bounding box center [285, 42] width 98 height 8
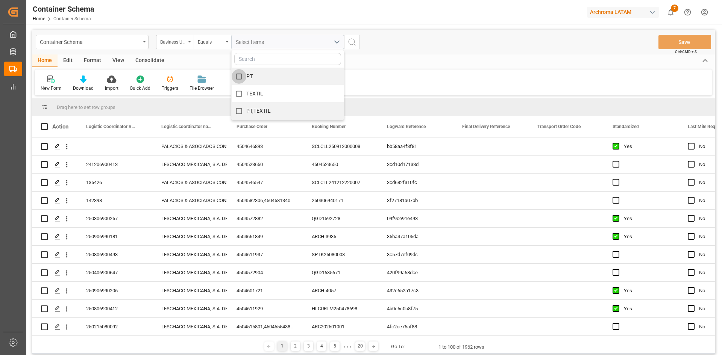
click at [240, 75] on input "PT" at bounding box center [239, 76] width 15 height 15
checkbox input "true"
click at [353, 41] on icon "search button" at bounding box center [351, 42] width 9 height 9
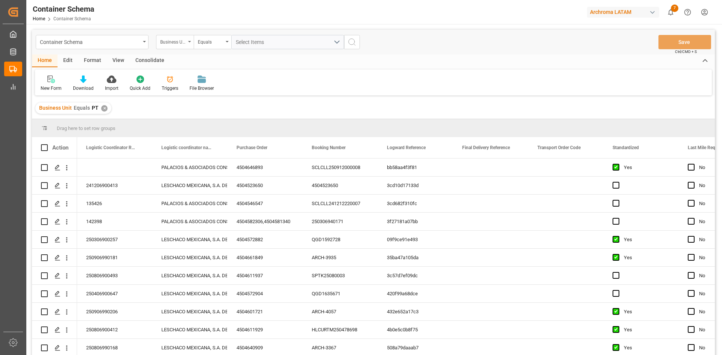
click at [178, 43] on div "Business Unit" at bounding box center [173, 41] width 26 height 9
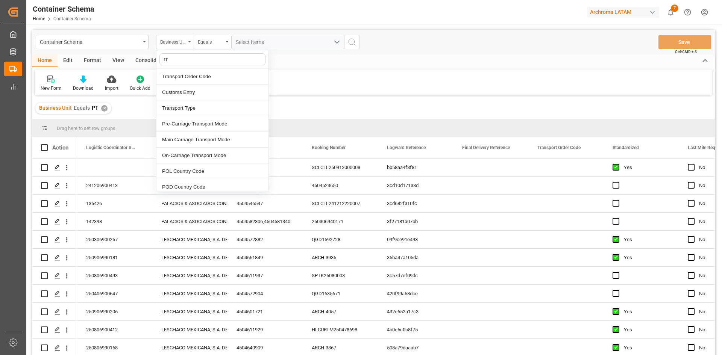
type input "tra"
click at [212, 92] on div "Transport Type" at bounding box center [212, 93] width 112 height 16
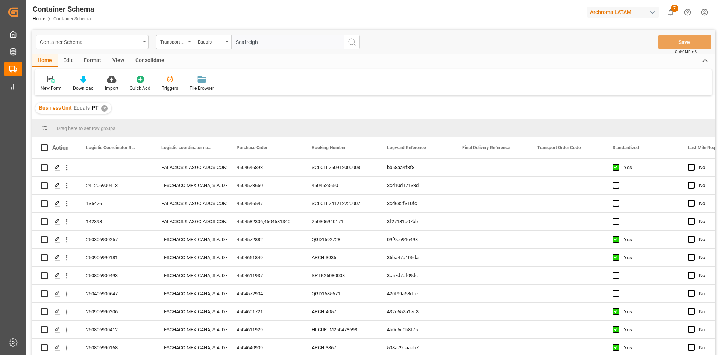
type input "Seafreight"
click at [487, 167] on div "Press SPACE to select this row." at bounding box center [490, 168] width 75 height 18
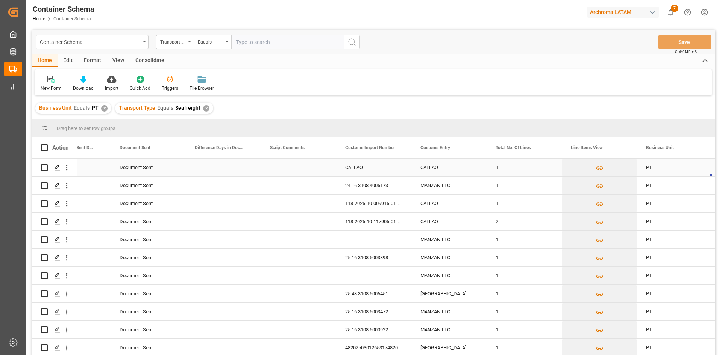
scroll to position [0, 1621]
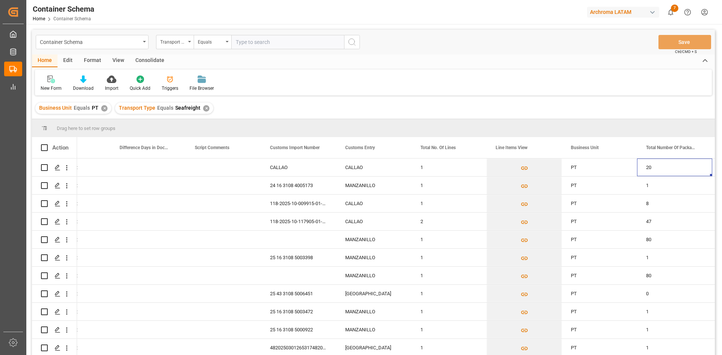
click at [203, 109] on div "✕" at bounding box center [206, 108] width 6 height 6
click at [104, 108] on div "✕" at bounding box center [104, 108] width 6 height 6
click at [210, 119] on div "Drag here to set row groups" at bounding box center [373, 128] width 683 height 18
click at [204, 119] on div "Drag here to set row groups" at bounding box center [373, 128] width 683 height 18
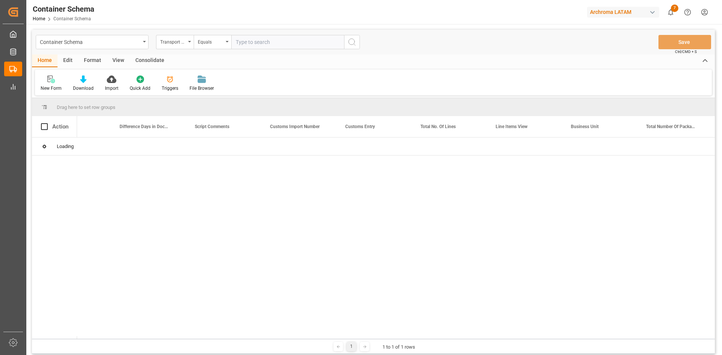
click at [253, 42] on input "text" at bounding box center [287, 42] width 113 height 14
click at [178, 40] on div "Transport Type" at bounding box center [173, 41] width 26 height 9
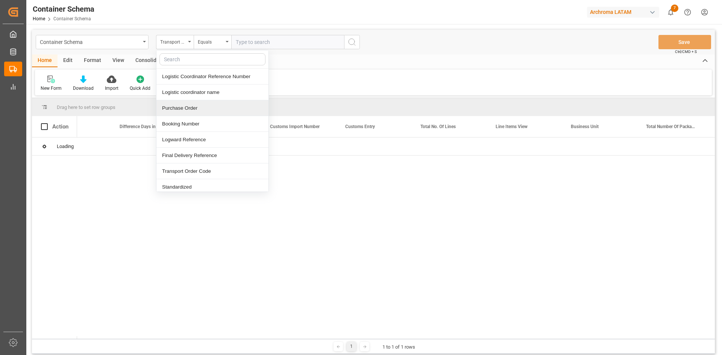
click at [205, 106] on div "Purchase Order" at bounding box center [212, 108] width 112 height 16
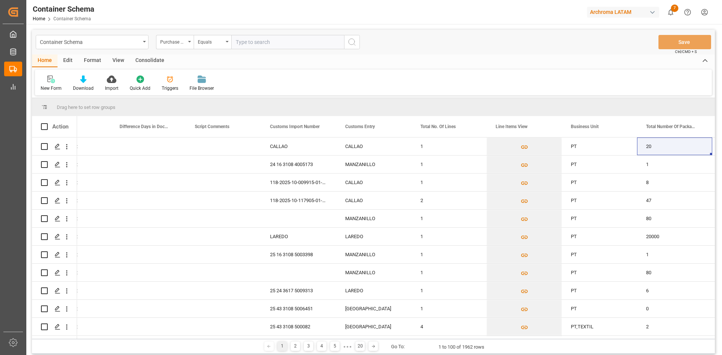
click at [252, 42] on input "text" at bounding box center [287, 42] width 113 height 14
paste input "Purchase Order Number 4504638438"
drag, startPoint x: 293, startPoint y: 41, endPoint x: 206, endPoint y: 44, distance: 87.3
click at [206, 44] on div "Purchase Order Equals Purchase Order Number 4504638438" at bounding box center [258, 42] width 204 height 14
type input "4504638438"
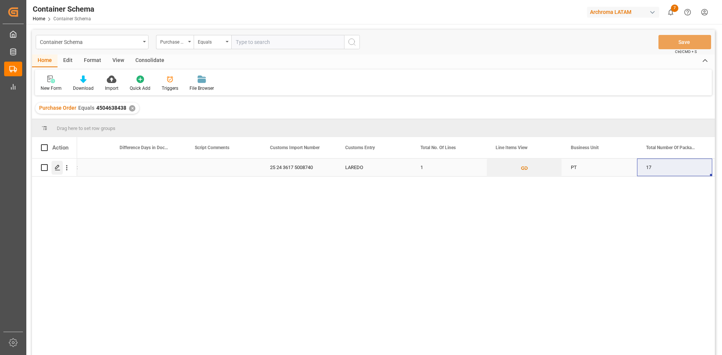
click at [56, 169] on polygon "Press SPACE to select this row." at bounding box center [57, 167] width 4 height 4
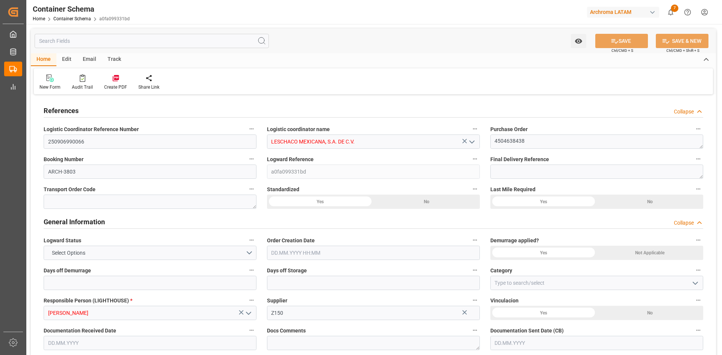
type input "0"
type input "1"
type input "17"
type input "18020"
type input "19006"
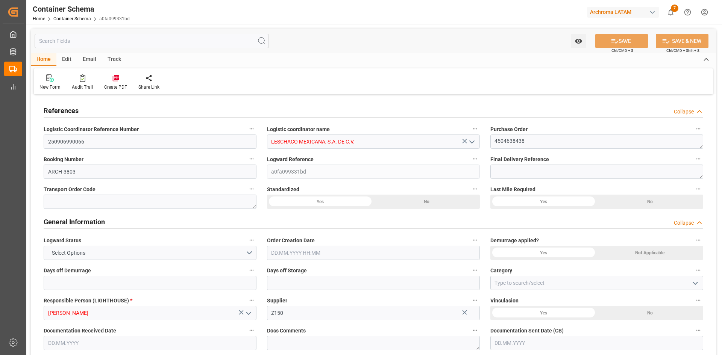
type input "USLRD"
type input "MXNLD"
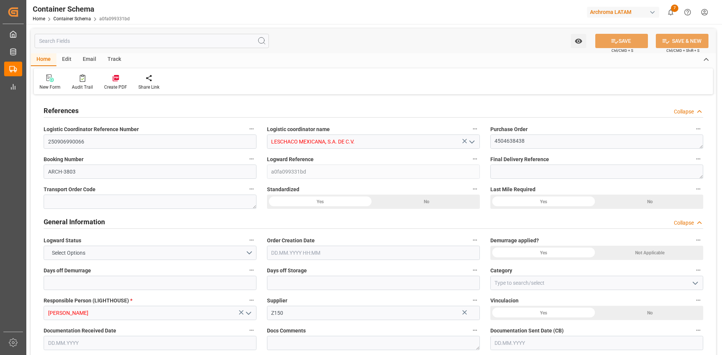
type input "0"
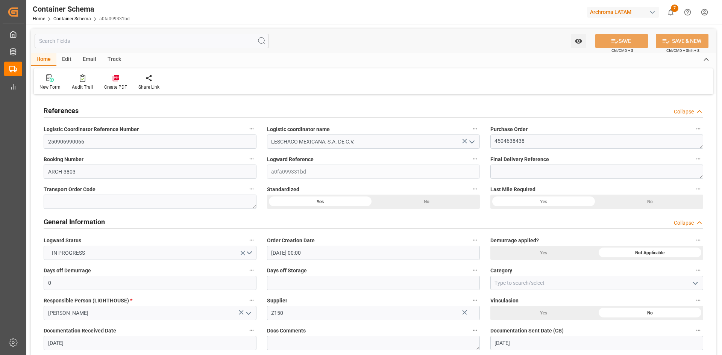
type input "[DATE] 00:00"
type input "[DATE]"
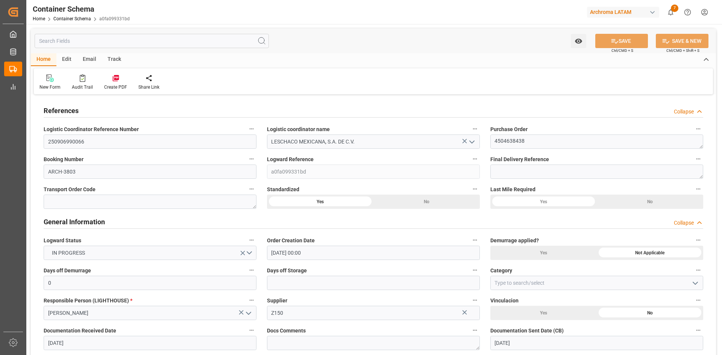
type input "[DATE] 05:37"
type input "[DATE] 15:10"
type input "[DATE]"
click at [556, 280] on input at bounding box center [596, 283] width 213 height 14
click at [694, 283] on icon "open menu" at bounding box center [695, 283] width 9 height 9
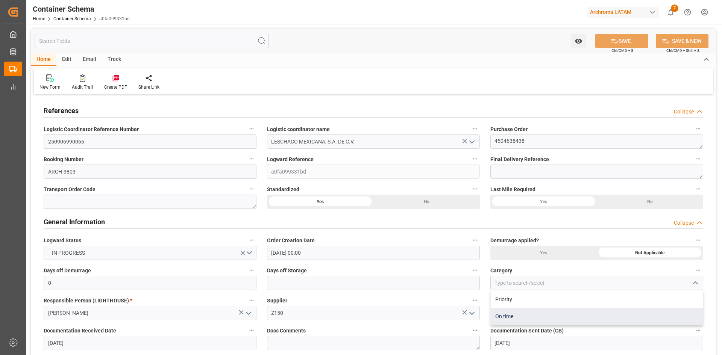
click at [515, 314] on div "On time" at bounding box center [597, 316] width 212 height 17
type input "On time"
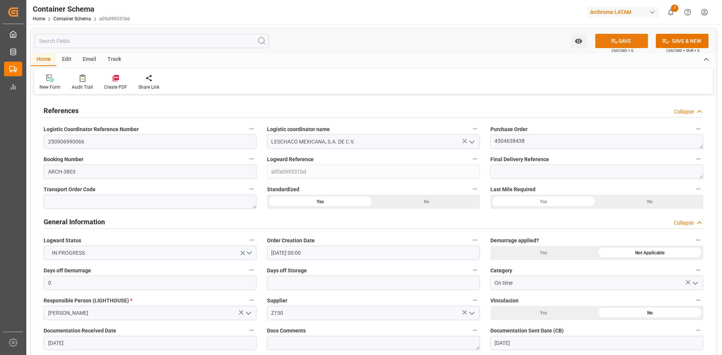
click at [638, 36] on button "SAVE" at bounding box center [621, 41] width 53 height 14
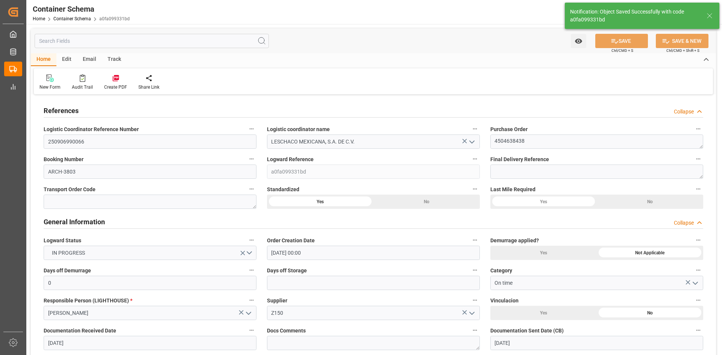
type input "[DATE] 18:59"
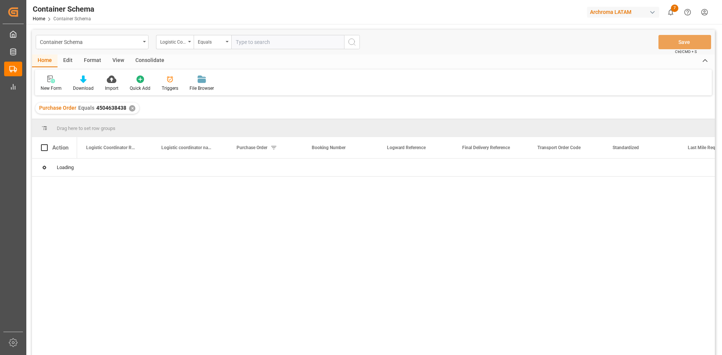
click at [130, 109] on div "✕" at bounding box center [132, 108] width 6 height 6
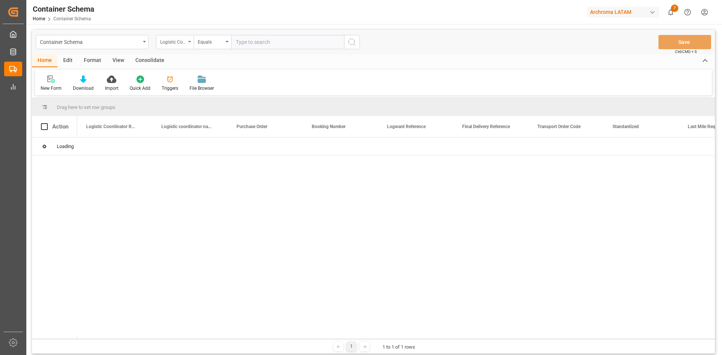
click at [186, 45] on div "Logistic Coordinator Reference Number" at bounding box center [175, 42] width 38 height 14
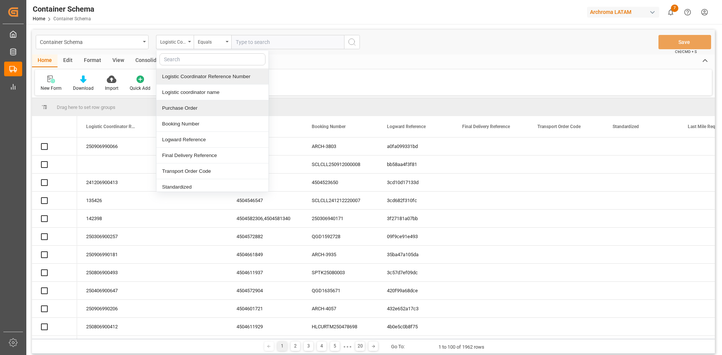
click at [195, 112] on div "Purchase Order" at bounding box center [212, 108] width 112 height 16
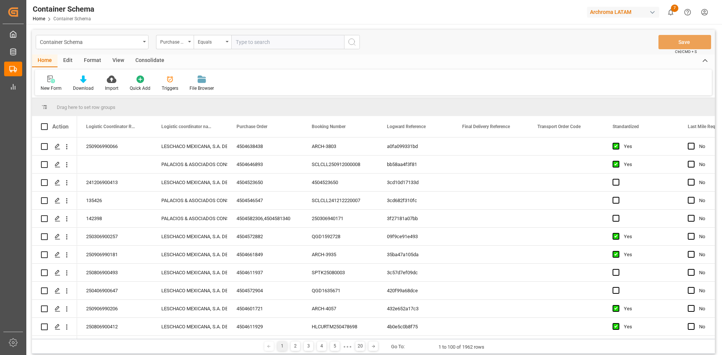
click at [254, 45] on input "text" at bounding box center [287, 42] width 113 height 14
paste input "Purchase Order Number 4504638437"
drag, startPoint x: 293, startPoint y: 42, endPoint x: 230, endPoint y: 48, distance: 62.7
click at [230, 48] on div "Purchase Order Equals Purchase Order Number 4504638437" at bounding box center [258, 42] width 204 height 14
type input "4504638437"
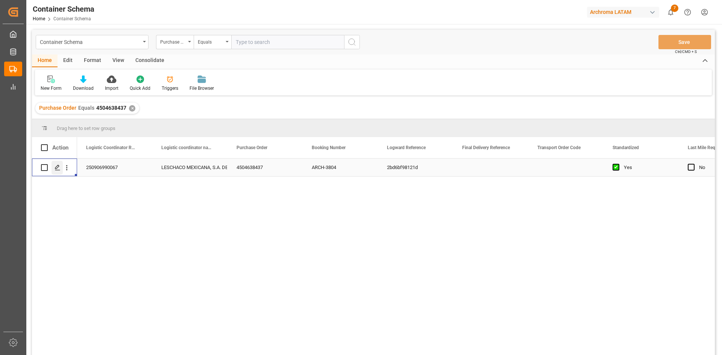
click at [55, 170] on icon "Press SPACE to select this row." at bounding box center [58, 168] width 6 height 6
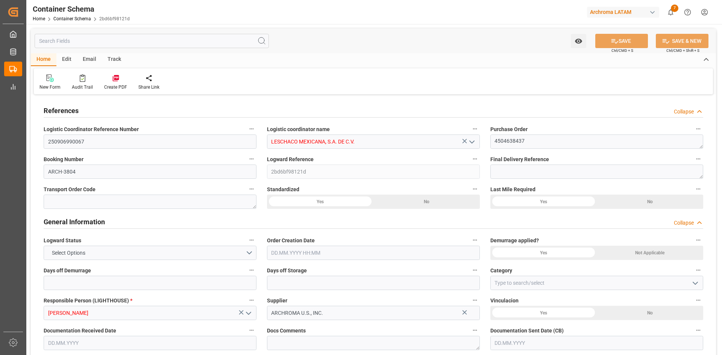
type input "0"
type input "1"
type input "17"
type input "18020"
type input "19006"
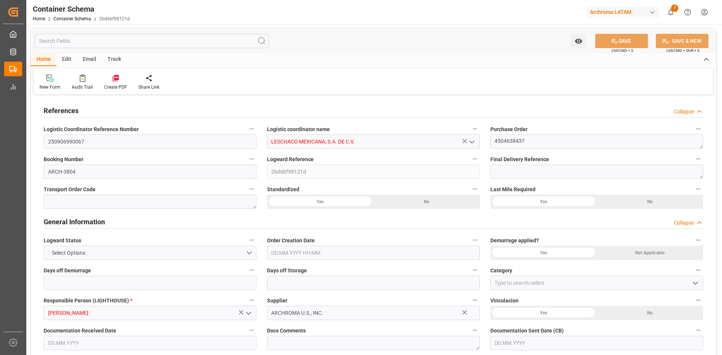
type input "USLRD"
type input "MXNLD"
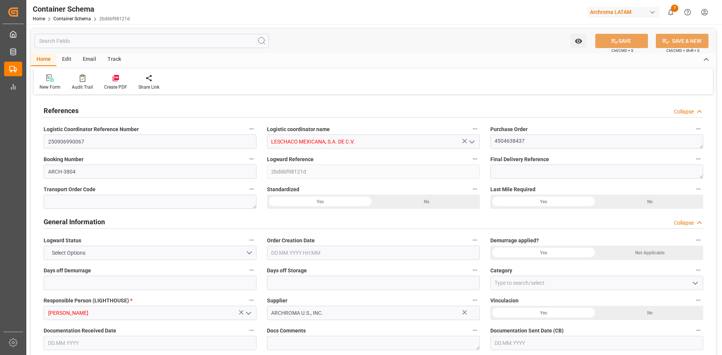
type input "0"
type input "[DATE] 00:00"
type input "[DATE]"
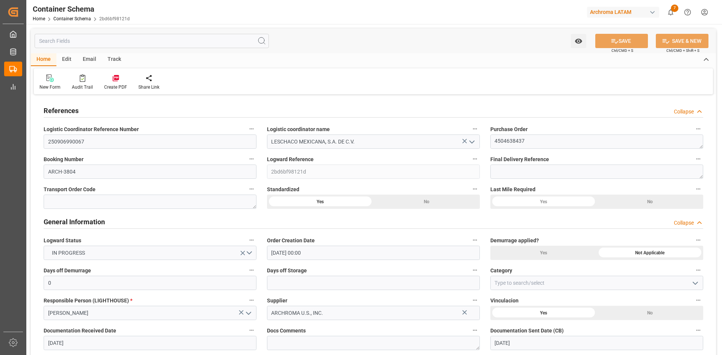
type input "[DATE]"
type input "[DATE] 05:37"
type input "[DATE] 15:59"
type input "[DATE]"
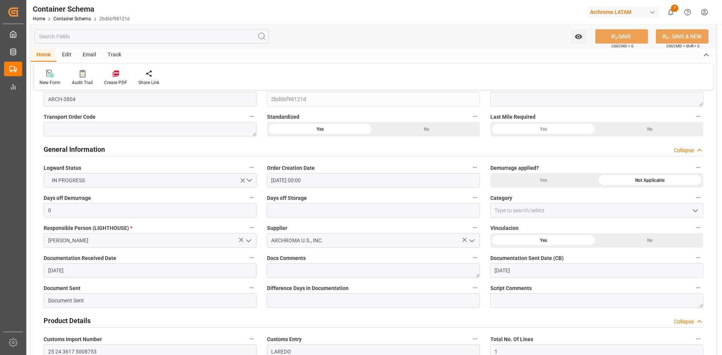
scroll to position [75, 0]
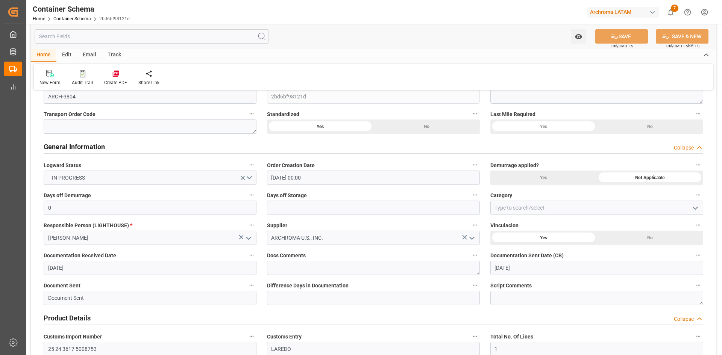
click at [697, 209] on icon "open menu" at bounding box center [695, 208] width 9 height 9
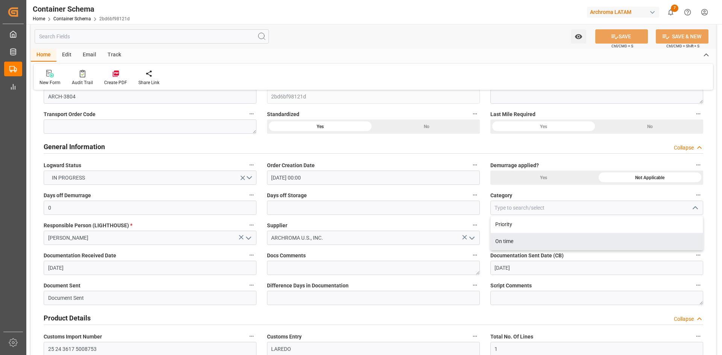
click at [514, 238] on div "On time" at bounding box center [597, 241] width 212 height 17
type input "On time"
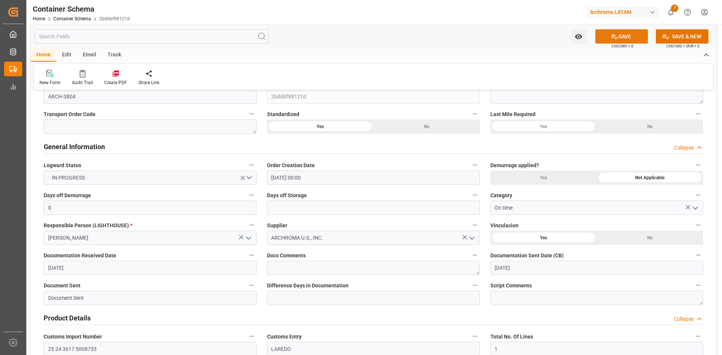
click at [637, 32] on button "SAVE" at bounding box center [621, 36] width 53 height 14
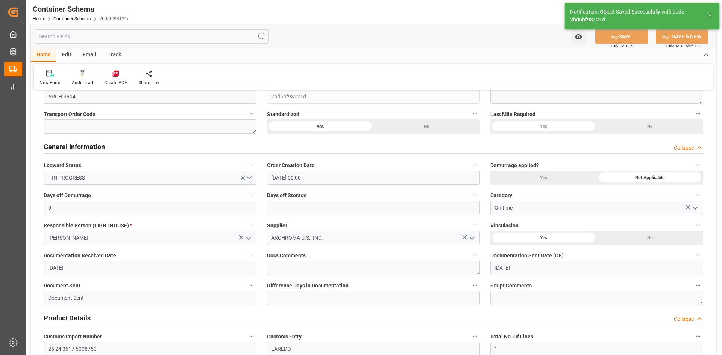
type input "[DATE] 18:59"
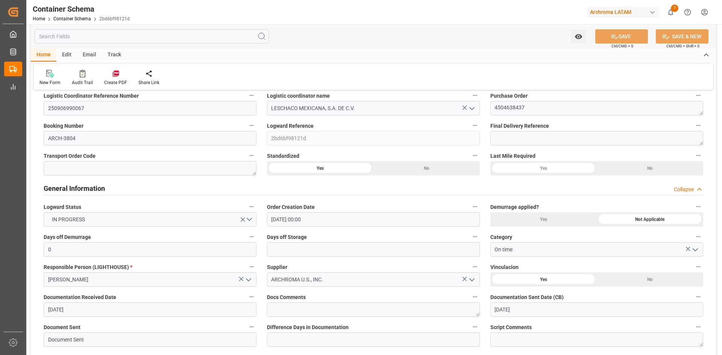
scroll to position [0, 0]
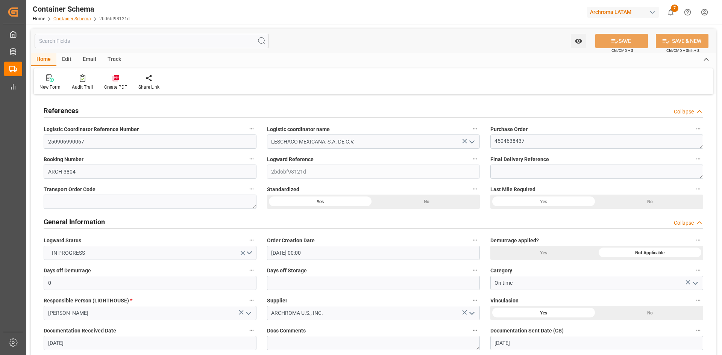
click at [85, 18] on link "Container Schema" at bounding box center [72, 18] width 38 height 5
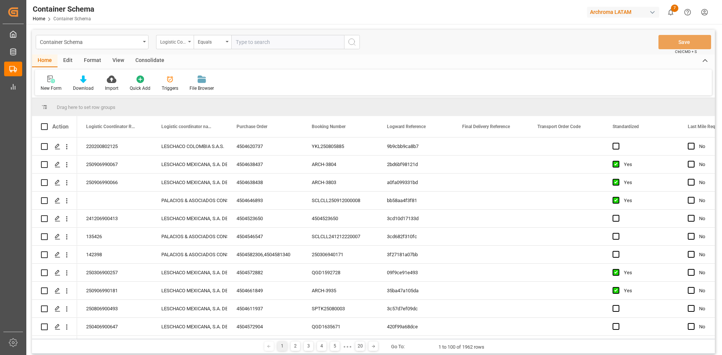
click at [182, 42] on div "Logistic Coordinator Reference Number" at bounding box center [173, 41] width 26 height 9
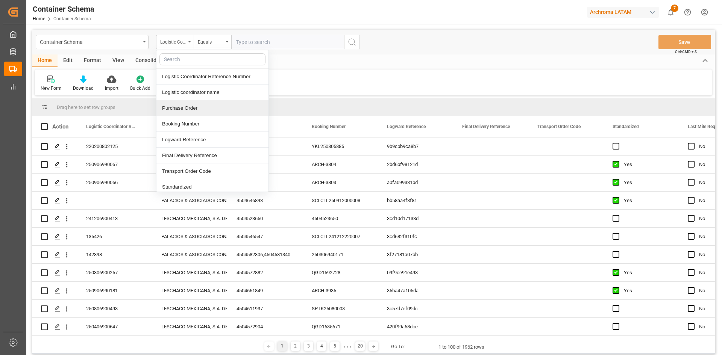
click at [187, 108] on div "Purchase Order" at bounding box center [212, 108] width 112 height 16
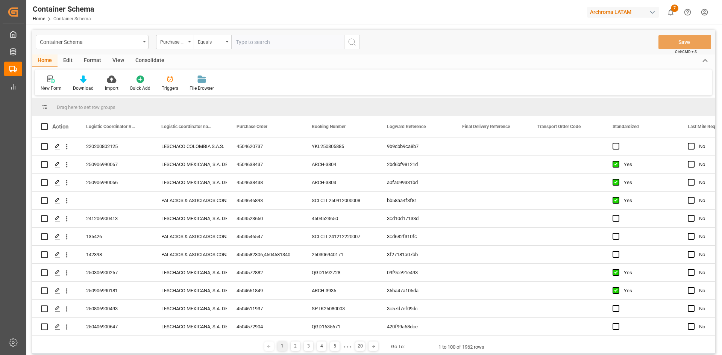
click at [241, 44] on input "text" at bounding box center [287, 42] width 113 height 14
paste input "Purchase Order Number 4504643222"
drag, startPoint x: 293, startPoint y: 41, endPoint x: 228, endPoint y: 50, distance: 66.0
click at [228, 50] on div "Container Schema Purchase Order Equals Purchase Order Number 4504643222 Save Ct…" at bounding box center [373, 42] width 683 height 25
type input "4504643222"
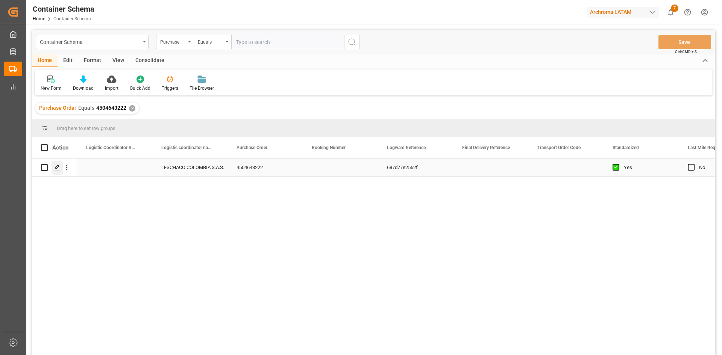
click at [58, 170] on line "Press SPACE to select this row." at bounding box center [57, 170] width 5 height 0
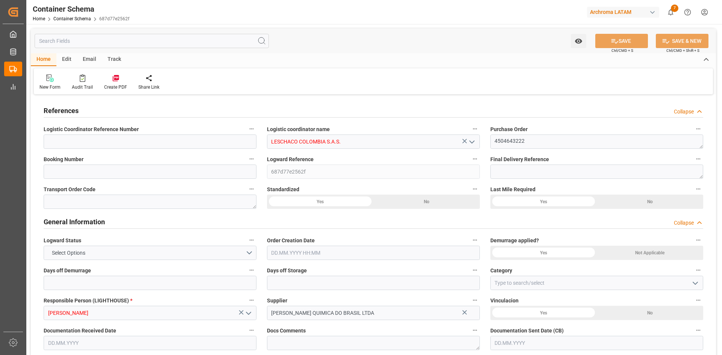
type input "0"
type input "1"
type input "3"
type input "3000"
type input "3204"
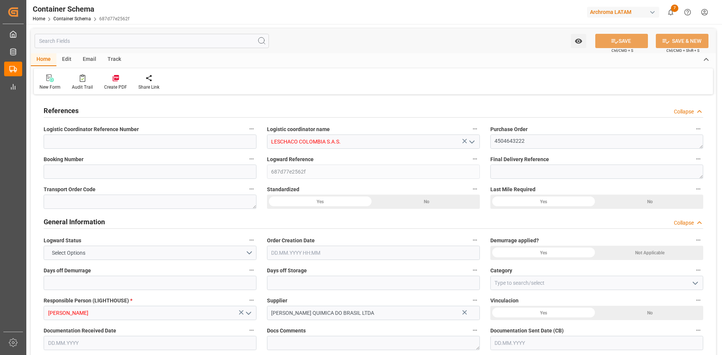
type input "BRSSZ"
type input "COCTG"
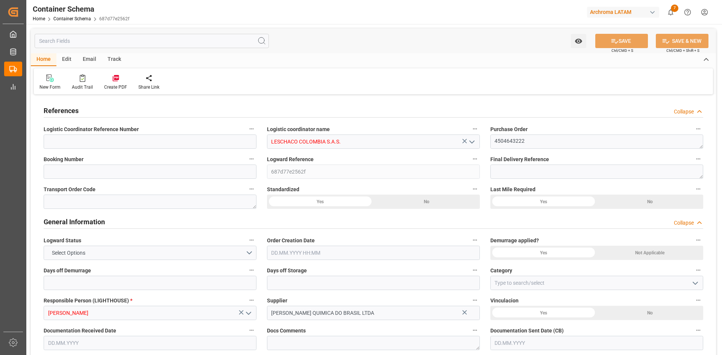
type input "9306196"
type input "9719874"
type input "9306196"
type input "0"
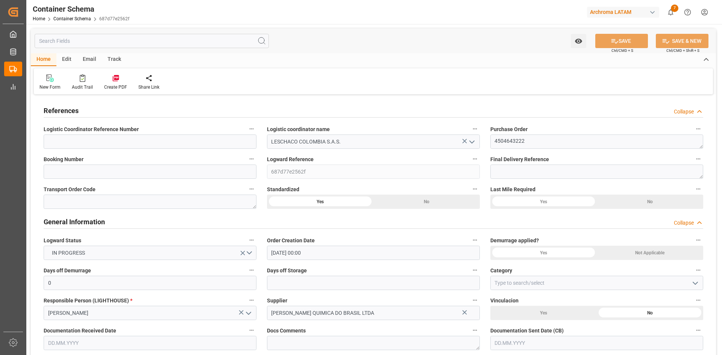
type input "[DATE] 00:00"
type input "[DATE]"
type input "[DATE] 05:37"
type input "[DATE] 20:02"
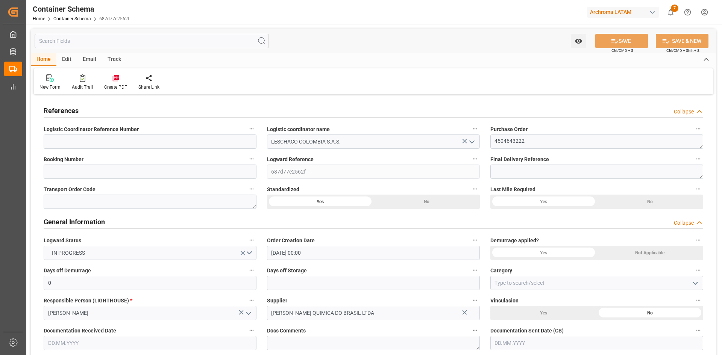
type input "[DATE]"
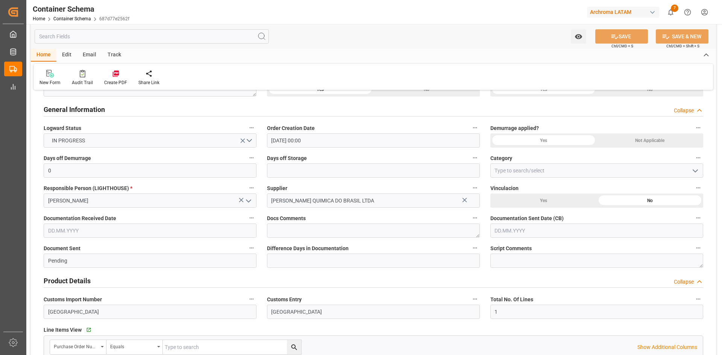
scroll to position [113, 0]
click at [694, 170] on icon "open menu" at bounding box center [695, 170] width 9 height 9
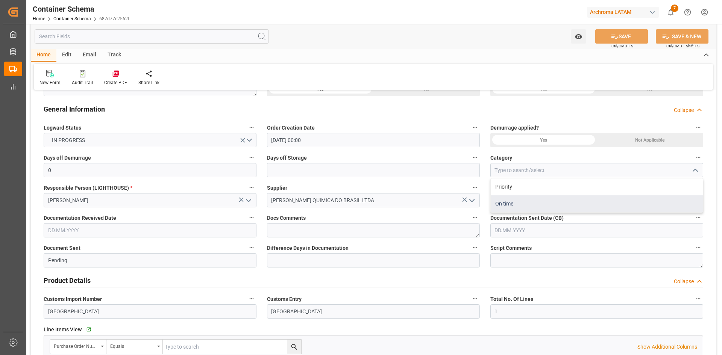
click at [520, 206] on div "On time" at bounding box center [597, 204] width 212 height 17
type input "On time"
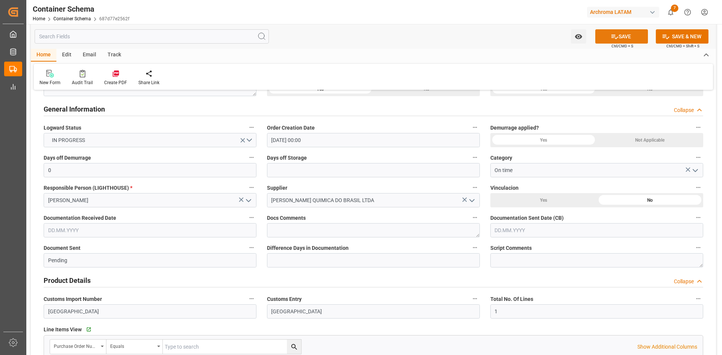
click at [623, 37] on button "SAVE" at bounding box center [621, 36] width 53 height 14
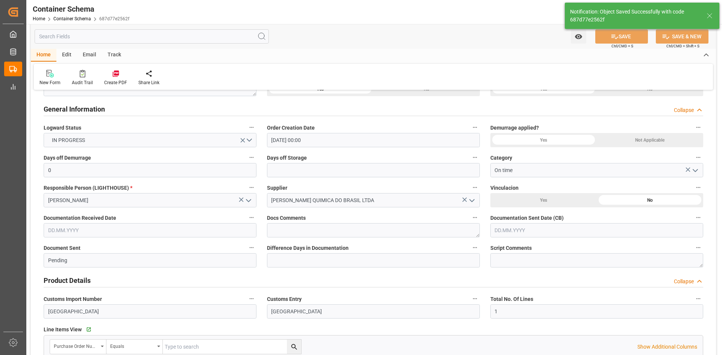
type input "[DATE] 19:00"
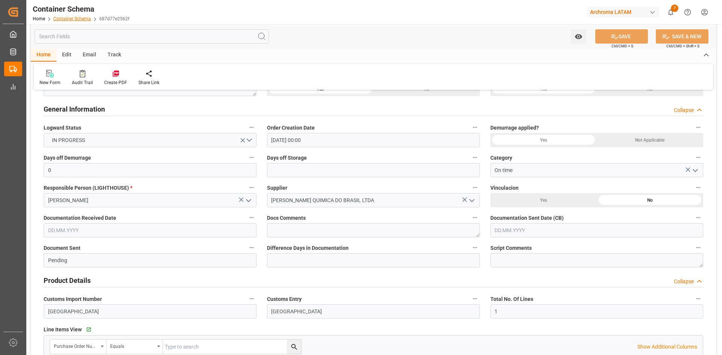
click at [84, 18] on link "Container Schema" at bounding box center [72, 18] width 38 height 5
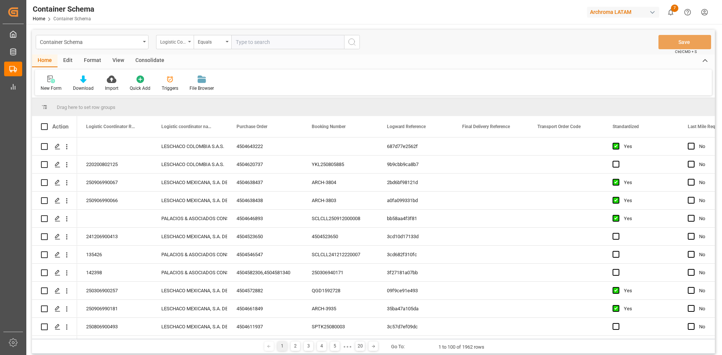
click at [180, 46] on div "Logistic Coordinator Reference Number" at bounding box center [175, 42] width 38 height 14
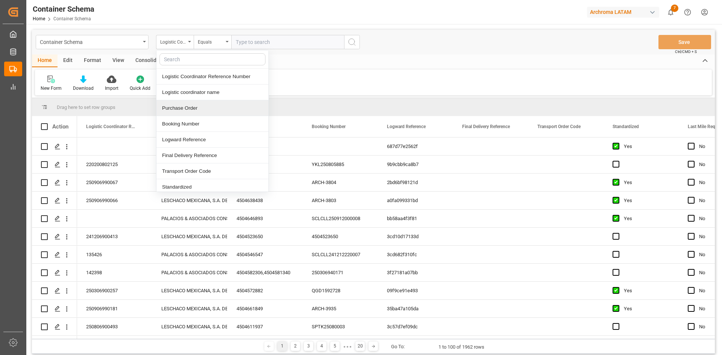
click at [194, 110] on div "Purchase Order" at bounding box center [212, 108] width 112 height 16
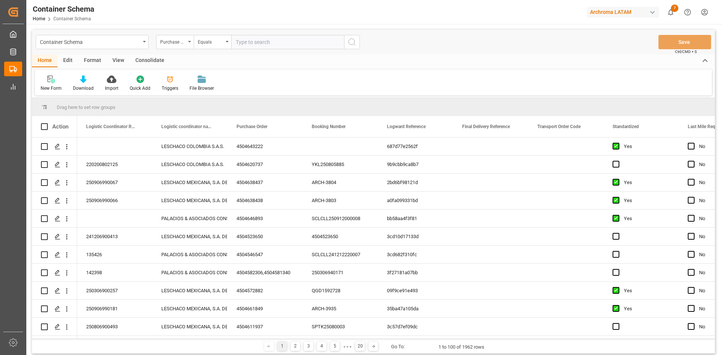
click at [247, 44] on input "text" at bounding box center [287, 42] width 113 height 14
paste input "Purchase Order Number 4504649491"
click at [294, 42] on input "Purchase Order Number 4504649491" at bounding box center [287, 42] width 113 height 14
drag, startPoint x: 294, startPoint y: 42, endPoint x: 204, endPoint y: 56, distance: 91.0
click at [204, 56] on div "Container Schema Purchase Order Equals Purchase Order Number 4504649491 Save Ct…" at bounding box center [373, 192] width 683 height 324
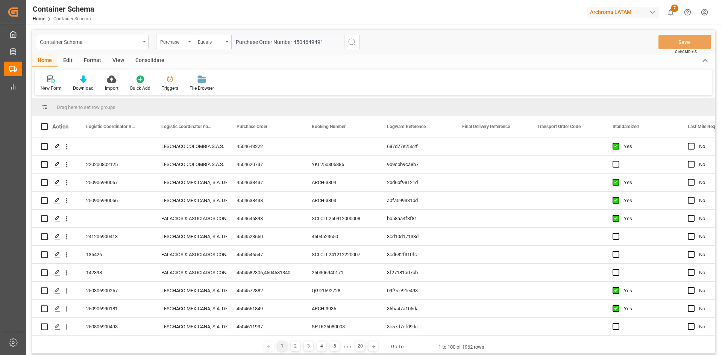
type input "4504649491"
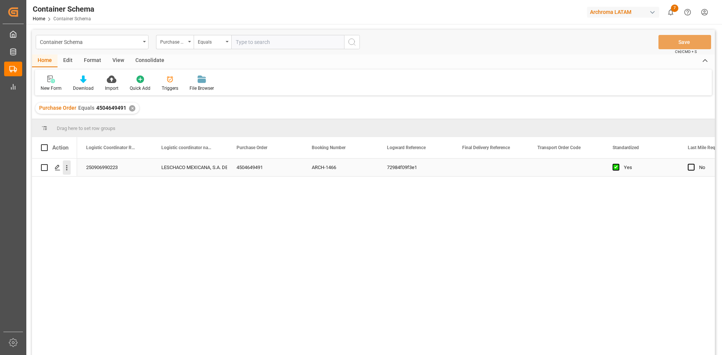
click at [63, 169] on icon "open menu" at bounding box center [67, 168] width 8 height 8
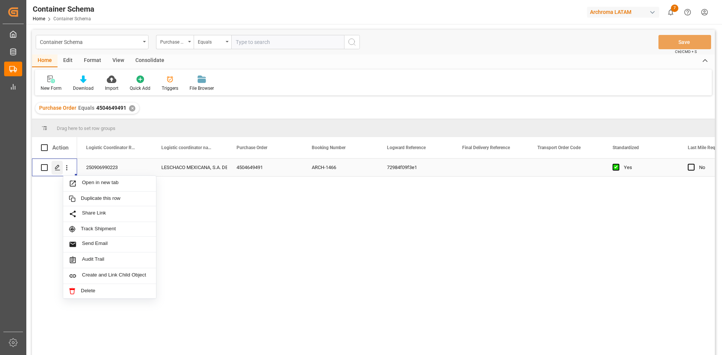
click at [57, 168] on icon "Press SPACE to select this row." at bounding box center [58, 168] width 6 height 6
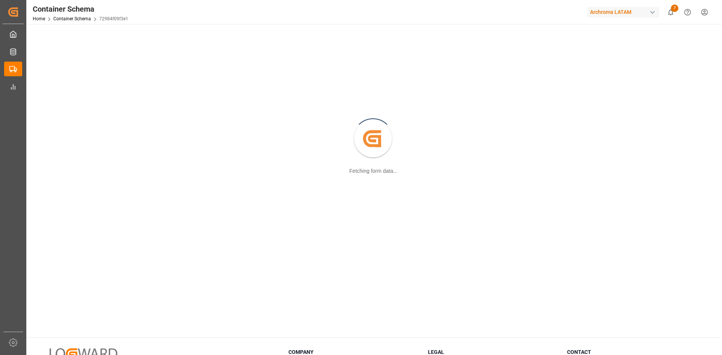
scroll to position [38, 0]
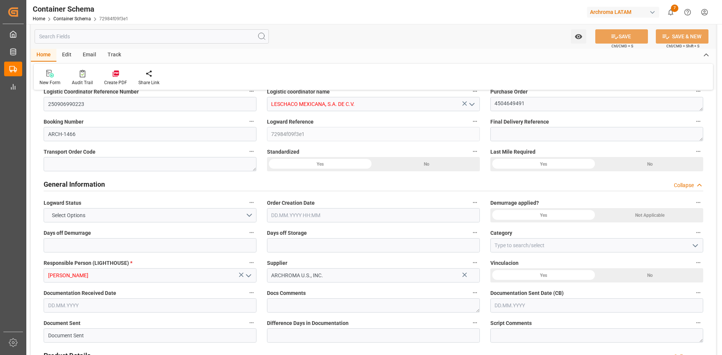
type input "0"
type input "1"
type input "17"
type input "18020"
type input "19006"
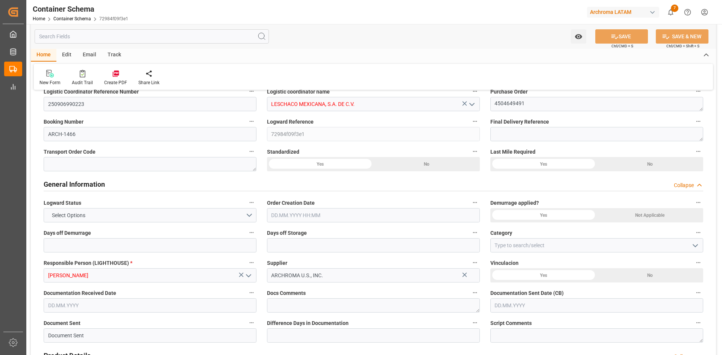
type input "USLRD"
type input "MXNLD"
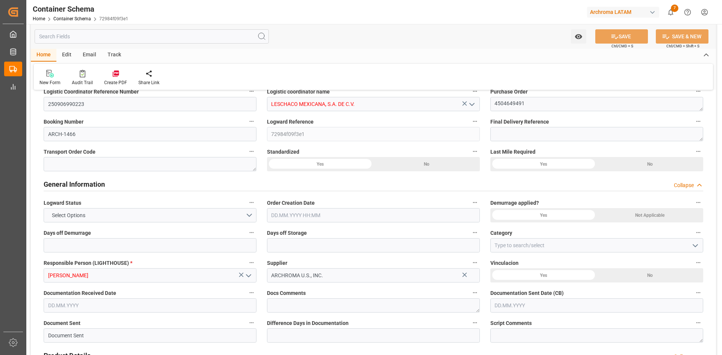
type input "0"
type input "[DATE] 00:00"
type input "[DATE]"
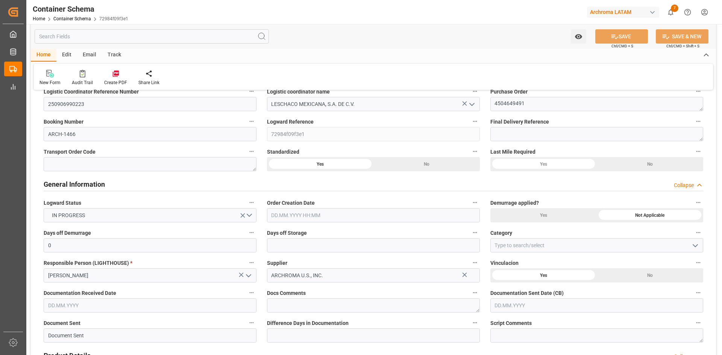
type input "[DATE]"
type input "[DATE] 05:37"
type input "[DATE] 19:55"
type input "[DATE]"
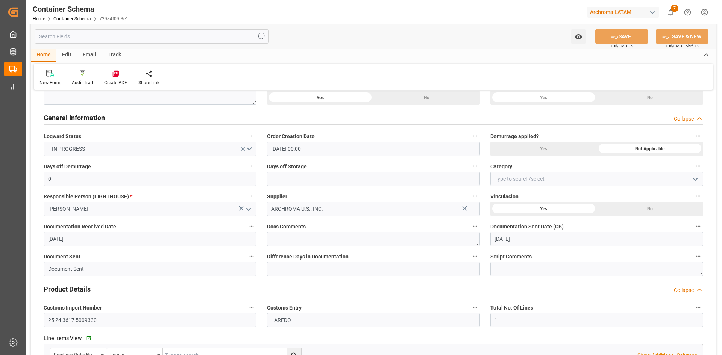
scroll to position [113, 0]
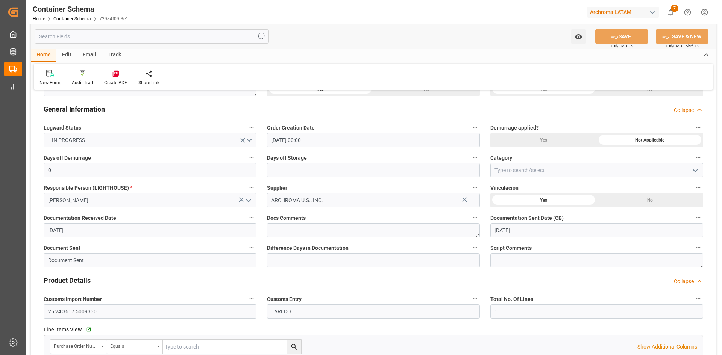
click at [696, 171] on polyline "open menu" at bounding box center [695, 171] width 5 height 2
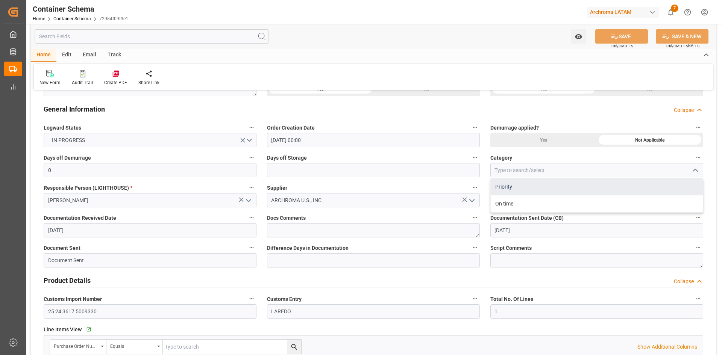
click at [536, 185] on div "Priority" at bounding box center [597, 187] width 212 height 17
type input "Priority"
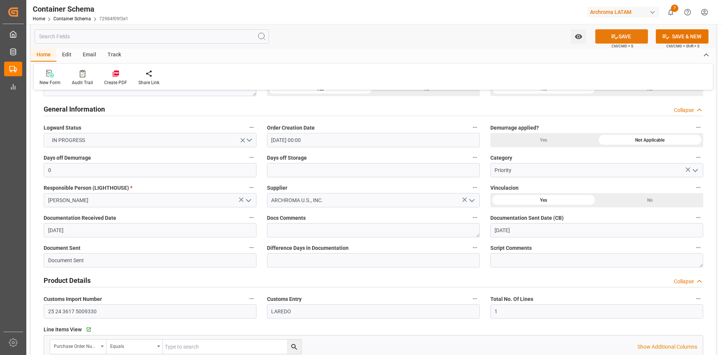
click at [614, 37] on icon at bounding box center [615, 37] width 8 height 8
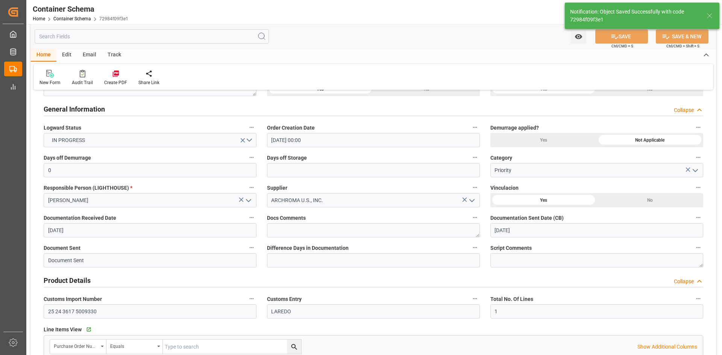
type input "[DATE] 19:01"
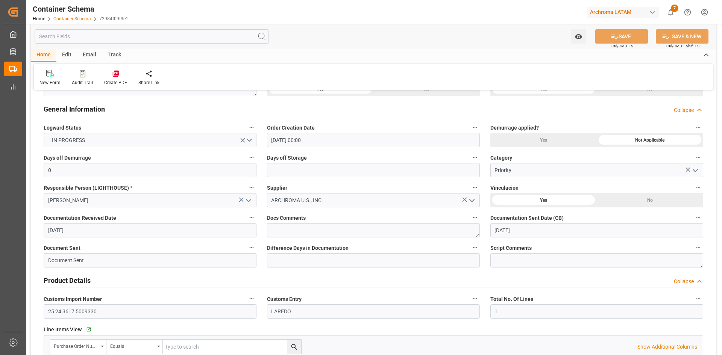
click at [77, 19] on link "Container Schema" at bounding box center [72, 18] width 38 height 5
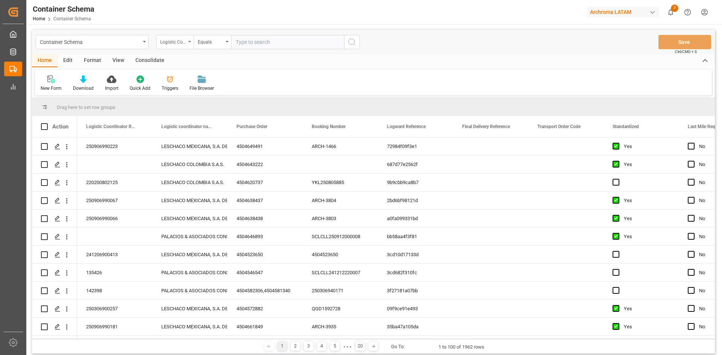
click at [175, 44] on div "Logistic Coordinator Reference Number" at bounding box center [173, 41] width 26 height 9
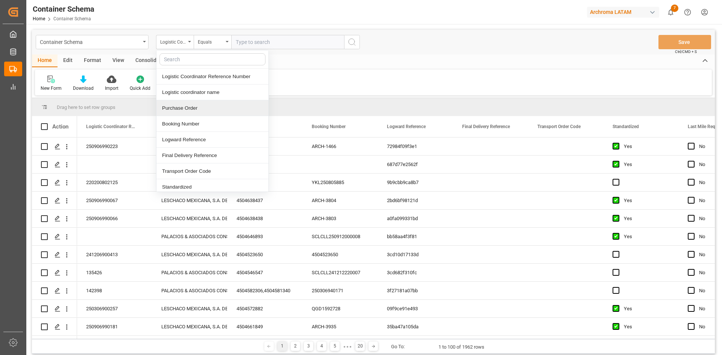
click at [190, 106] on div "Purchase Order" at bounding box center [212, 108] width 112 height 16
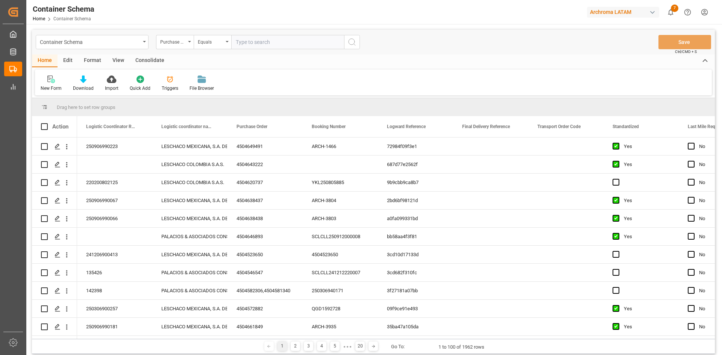
click at [245, 41] on input "text" at bounding box center [287, 42] width 113 height 14
paste input "Purchase Order Number 4504645767"
drag, startPoint x: 294, startPoint y: 42, endPoint x: 226, endPoint y: 43, distance: 67.3
click at [226, 43] on div "Purchase Order Equals Purchase Order Number 4504645767" at bounding box center [258, 42] width 204 height 14
type input "4504645767"
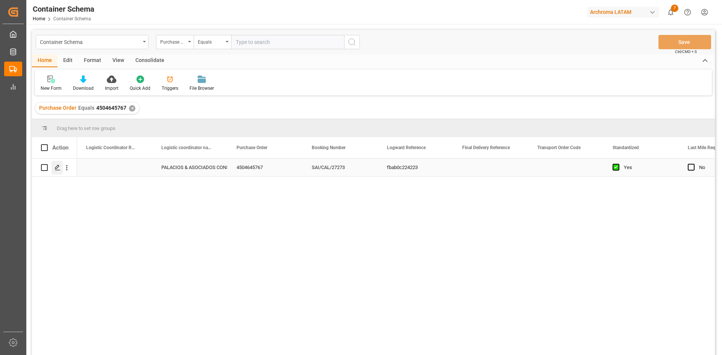
click at [61, 170] on div "Press SPACE to select this row." at bounding box center [57, 168] width 11 height 14
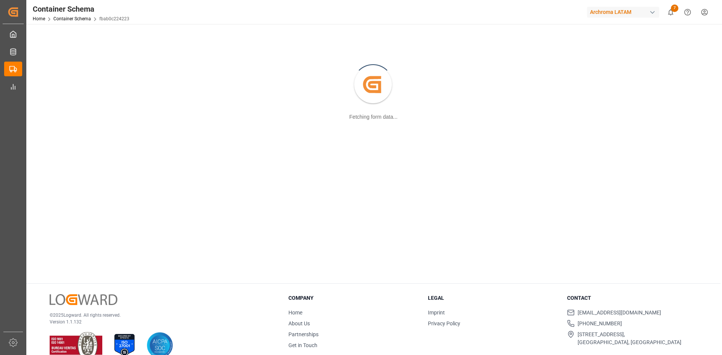
scroll to position [82, 0]
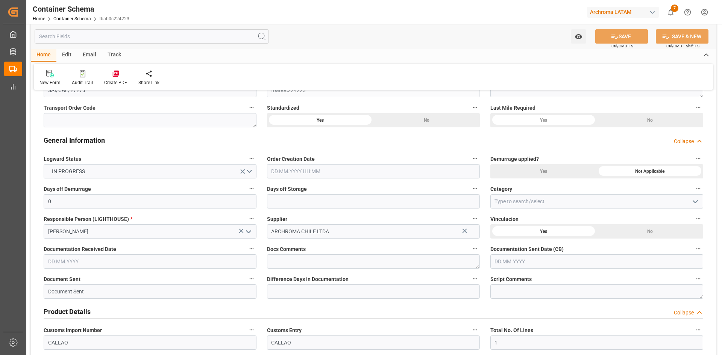
type input "0"
type input "1"
type input "3"
type input "3000"
type input "0"
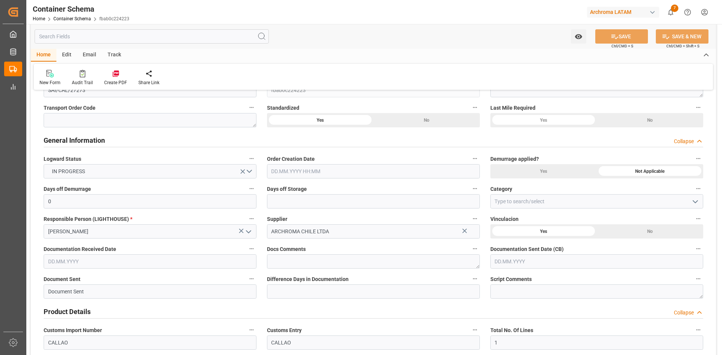
type input "Hapag [PERSON_NAME]"
type input "Hapag [PERSON_NAME] Aktiengesellschaft"
type input "CLSAI"
type input "PECLL"
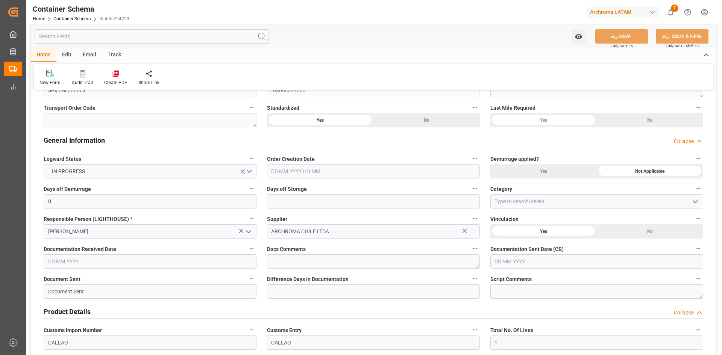
type input "PECLL"
type input "9731949"
type input "9729087"
type input "9777606"
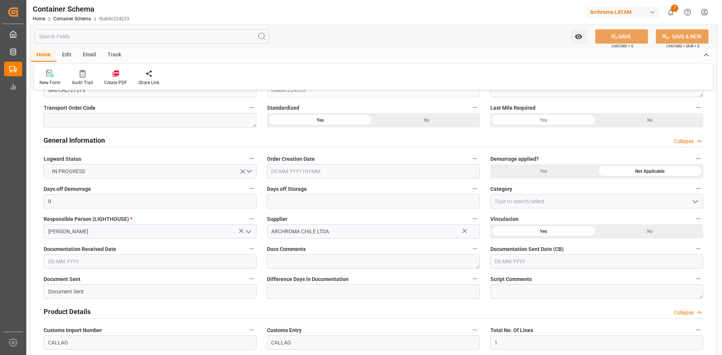
type input "6"
type input "0"
type input "[DATE] 00:00"
type input "[DATE]"
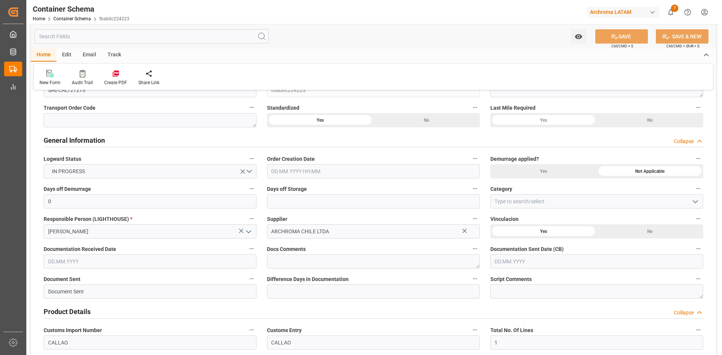
type input "[DATE]"
type input "[DATE] 08:09"
type input "[DATE] 15:57"
type input "[DATE]"
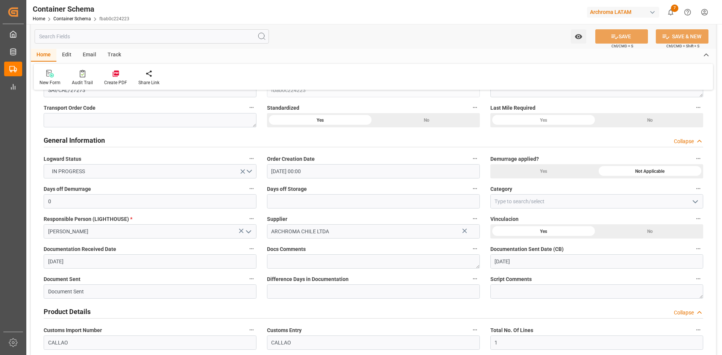
scroll to position [157, 0]
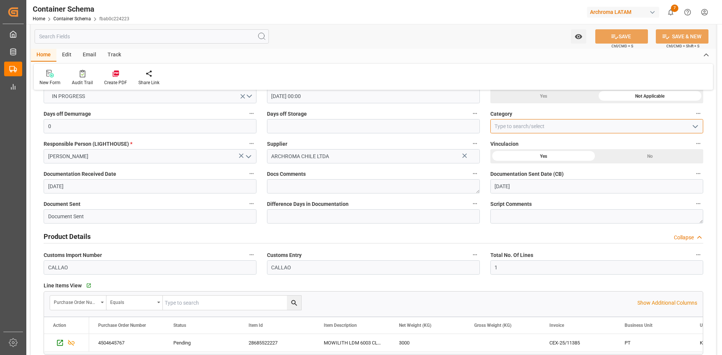
click at [553, 128] on input at bounding box center [596, 126] width 213 height 14
click at [693, 128] on icon "open menu" at bounding box center [695, 126] width 9 height 9
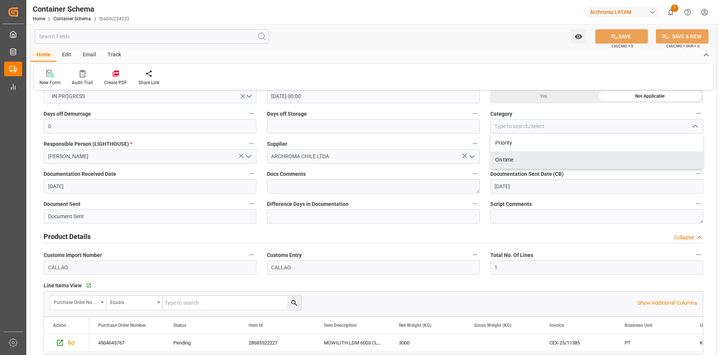
click at [517, 156] on div "On time" at bounding box center [597, 160] width 212 height 17
type input "On time"
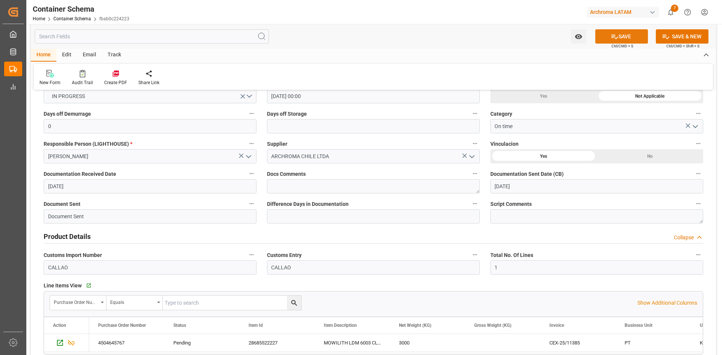
click at [617, 39] on icon at bounding box center [615, 37] width 8 height 8
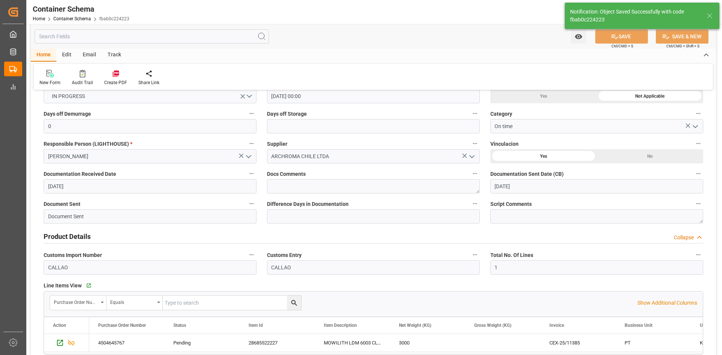
type input "[DATE] 19:01"
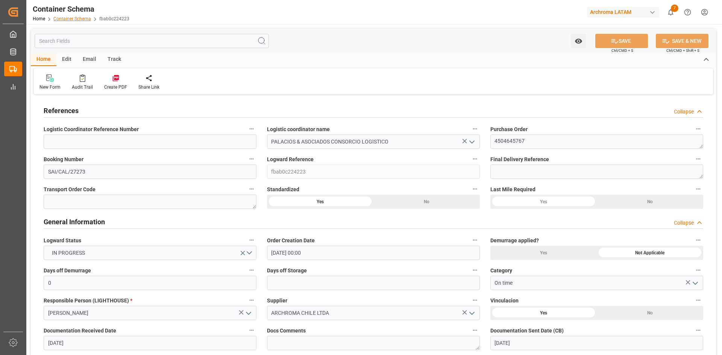
click at [80, 18] on link "Container Schema" at bounding box center [72, 18] width 38 height 5
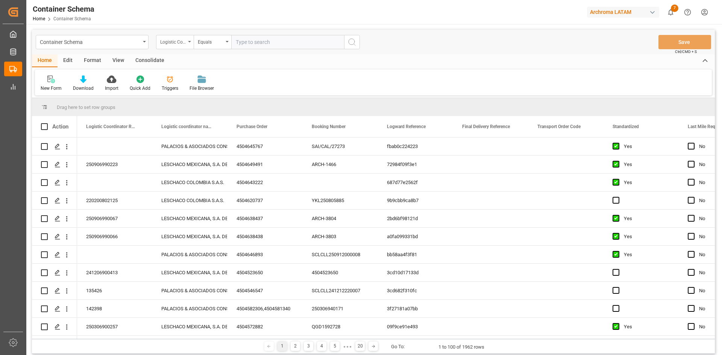
click at [184, 45] on div "Logistic Coordinator Reference Number" at bounding box center [173, 41] width 26 height 9
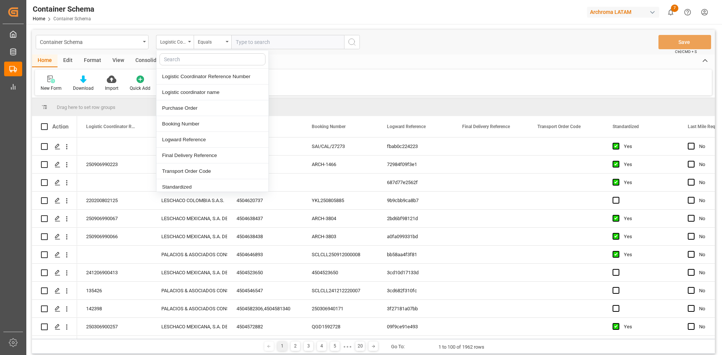
click at [185, 59] on input "text" at bounding box center [212, 59] width 106 height 12
type input "carg"
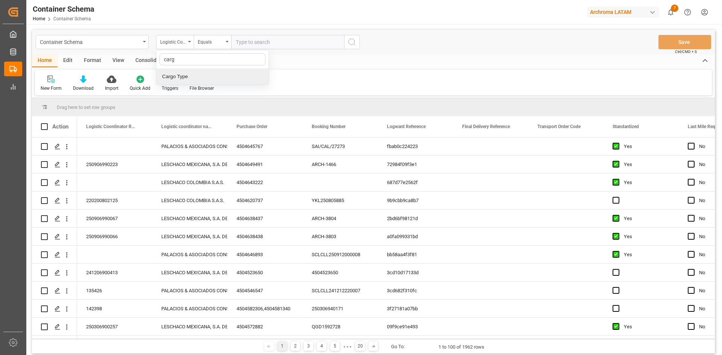
click at [188, 74] on div "Cargo Type" at bounding box center [212, 77] width 112 height 16
click at [330, 41] on div "Select Items" at bounding box center [285, 42] width 98 height 8
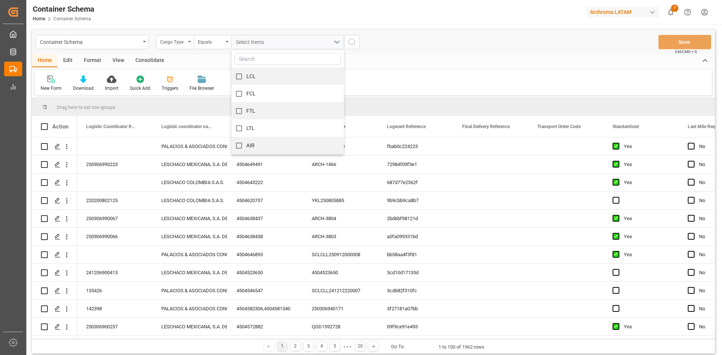
click at [237, 147] on input "AIR" at bounding box center [239, 145] width 15 height 15
checkbox input "true"
click at [353, 43] on icon "search button" at bounding box center [351, 42] width 9 height 9
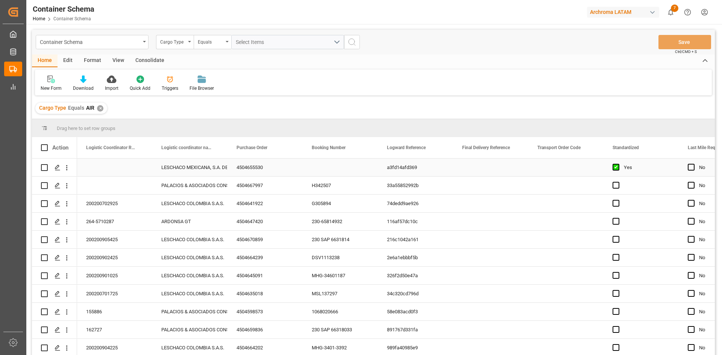
click at [124, 169] on div "Press SPACE to select this row." at bounding box center [114, 168] width 75 height 18
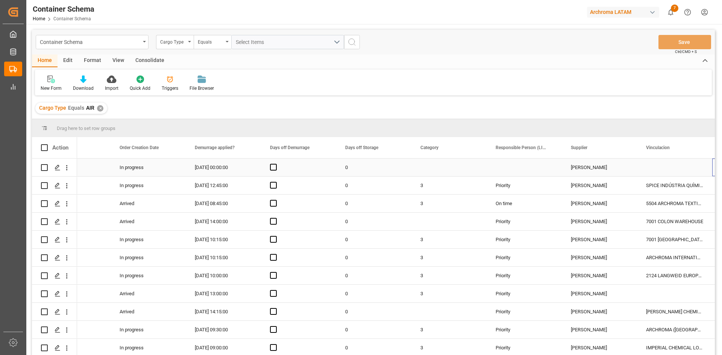
scroll to position [0, 719]
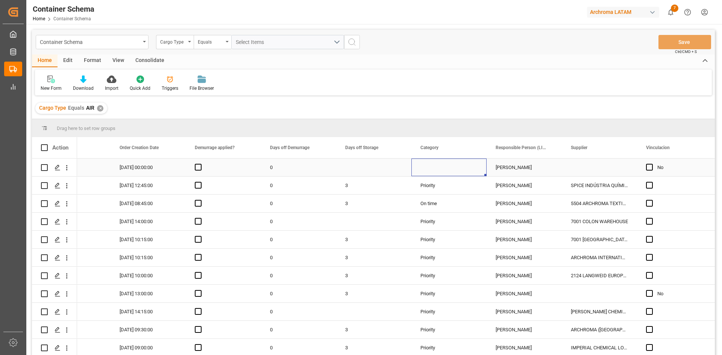
click at [440, 167] on div "Press SPACE to select this row." at bounding box center [448, 168] width 75 height 18
click at [457, 166] on div "Press SPACE to select this row." at bounding box center [448, 168] width 75 height 18
click at [475, 169] on icon "open menu" at bounding box center [472, 172] width 9 height 9
click at [441, 196] on div "Priority" at bounding box center [449, 193] width 62 height 26
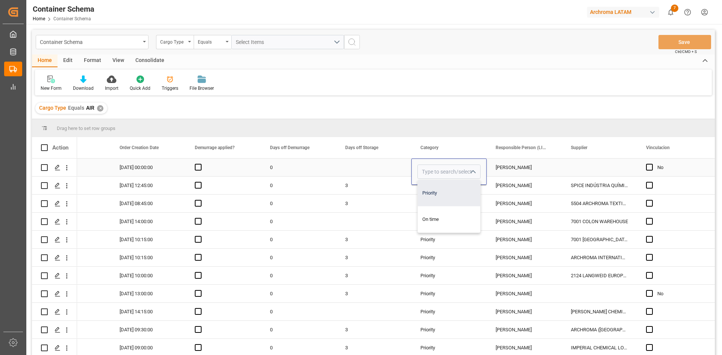
type input "Priority"
click at [386, 169] on div "Press SPACE to select this row." at bounding box center [373, 168] width 75 height 18
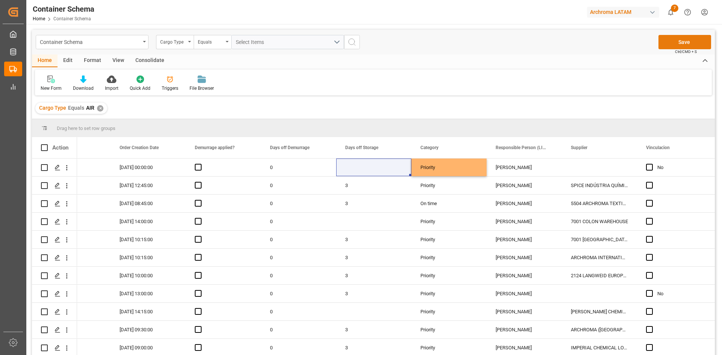
click at [693, 41] on button "Save" at bounding box center [684, 42] width 53 height 14
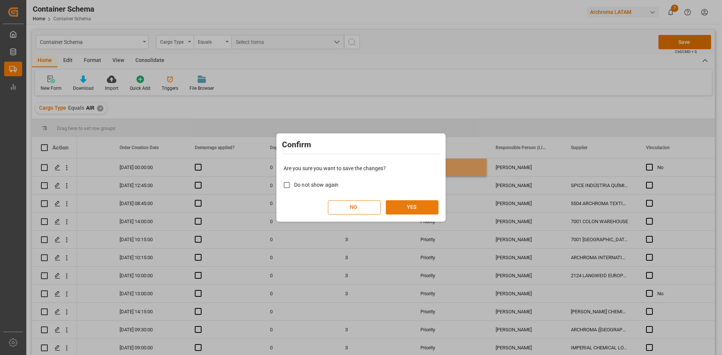
click at [414, 207] on button "YES" at bounding box center [412, 207] width 53 height 14
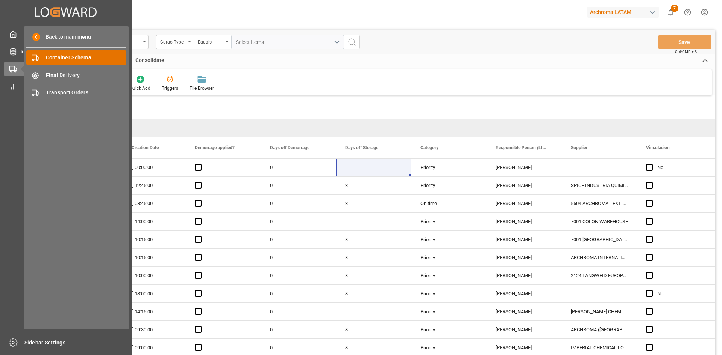
click at [76, 63] on div "Container Schema Container Schema" at bounding box center [76, 57] width 100 height 15
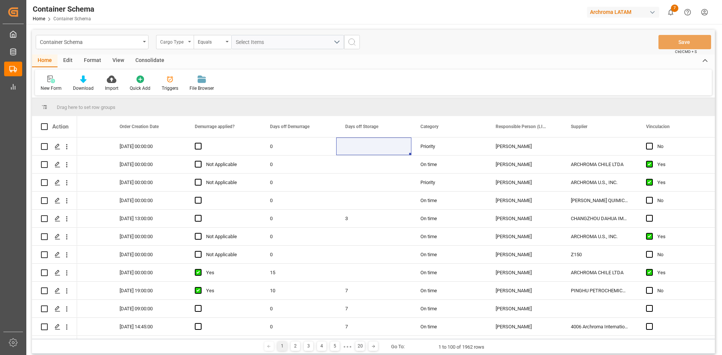
click at [185, 45] on div "Cargo Type" at bounding box center [173, 41] width 26 height 9
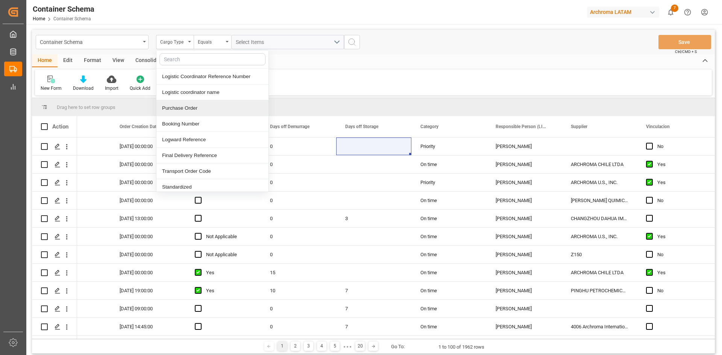
click at [184, 106] on div "Purchase Order" at bounding box center [212, 108] width 112 height 16
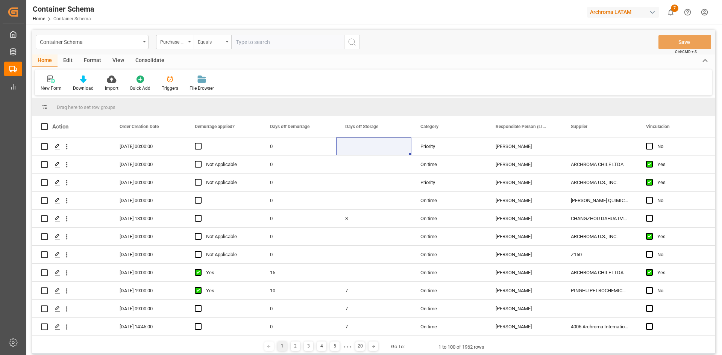
click at [221, 44] on div "Equals" at bounding box center [211, 41] width 26 height 9
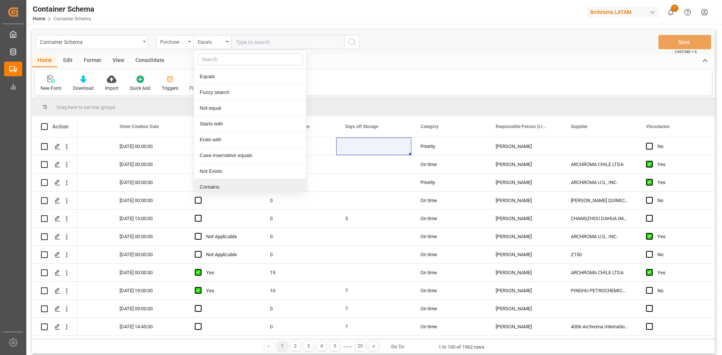
click at [232, 183] on div "Contains" at bounding box center [250, 187] width 112 height 16
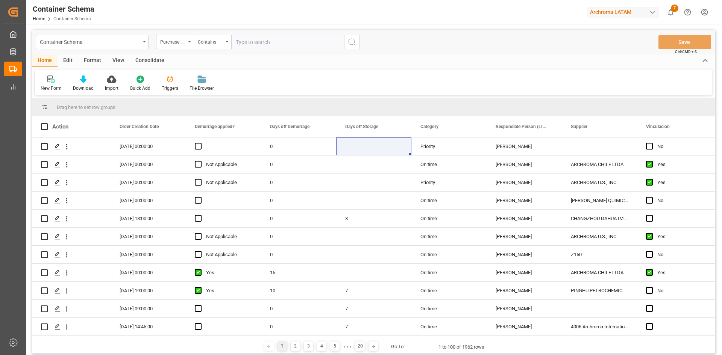
paste input "4504656531,4504652940,4504652456,4504646893,4504662271,4504663324,4504665297,45…"
type input "4504656531,4504652940,4504652456,4504646893,4504662271,4504663324,4504665297,45…"
click at [349, 41] on circle "search button" at bounding box center [352, 42] width 6 height 6
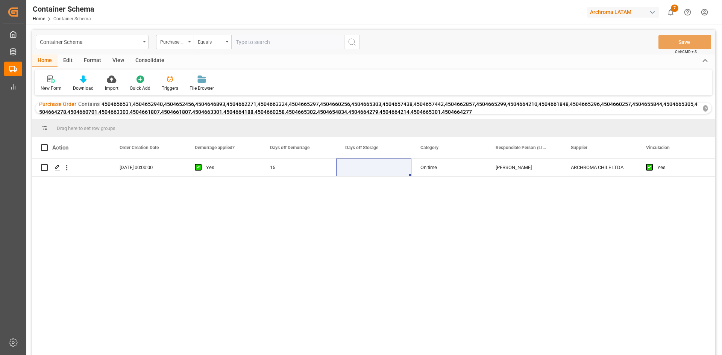
click at [707, 107] on div "✕" at bounding box center [705, 108] width 5 height 6
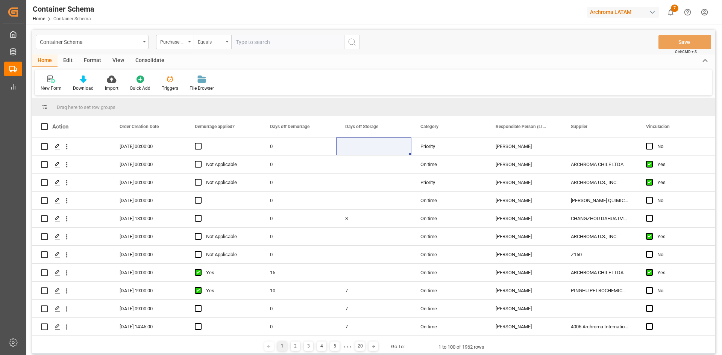
click at [226, 42] on icon "open menu" at bounding box center [227, 42] width 3 height 2
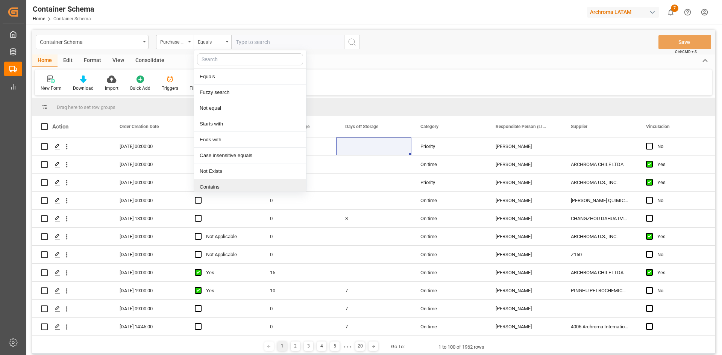
click at [217, 182] on div "Contains" at bounding box center [250, 187] width 112 height 16
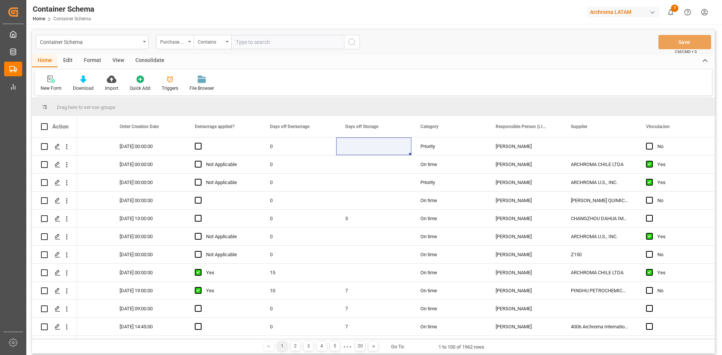
paste input "4504656531,4504652940,4504652456,4504646893,4504662271,4504663324,4504665297,45…"
type input "4504656531,4504652940,4504652456,4504646893,4504662271,4504663324,4504665297,45…"
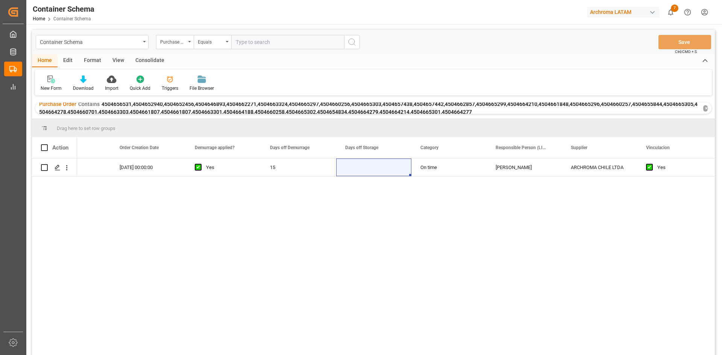
click at [705, 108] on div "✕" at bounding box center [705, 108] width 5 height 6
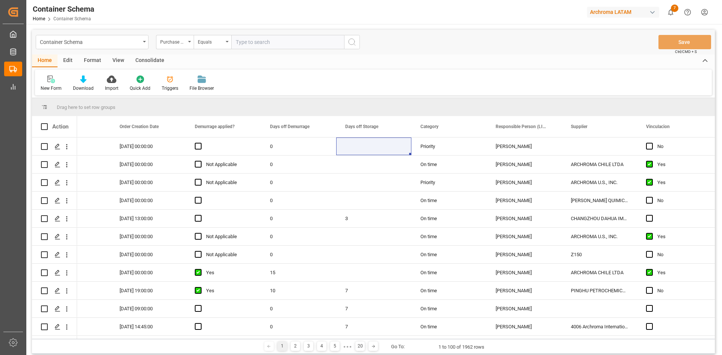
scroll to position [0, 719]
